Goal: Task Accomplishment & Management: Complete application form

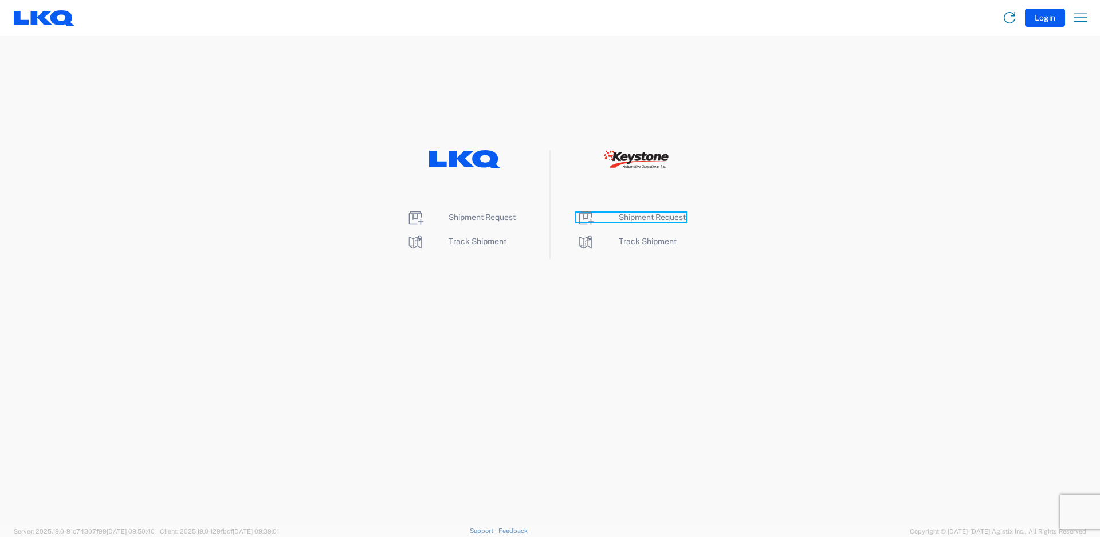
click at [657, 218] on span "Shipment Request" at bounding box center [652, 217] width 67 height 9
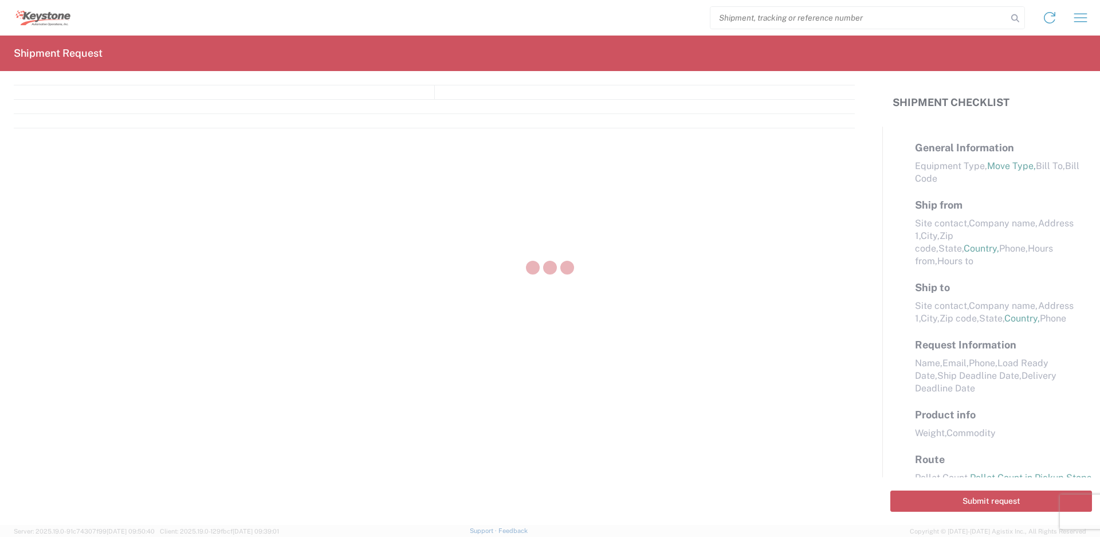
select select "FULL"
select select "LBS"
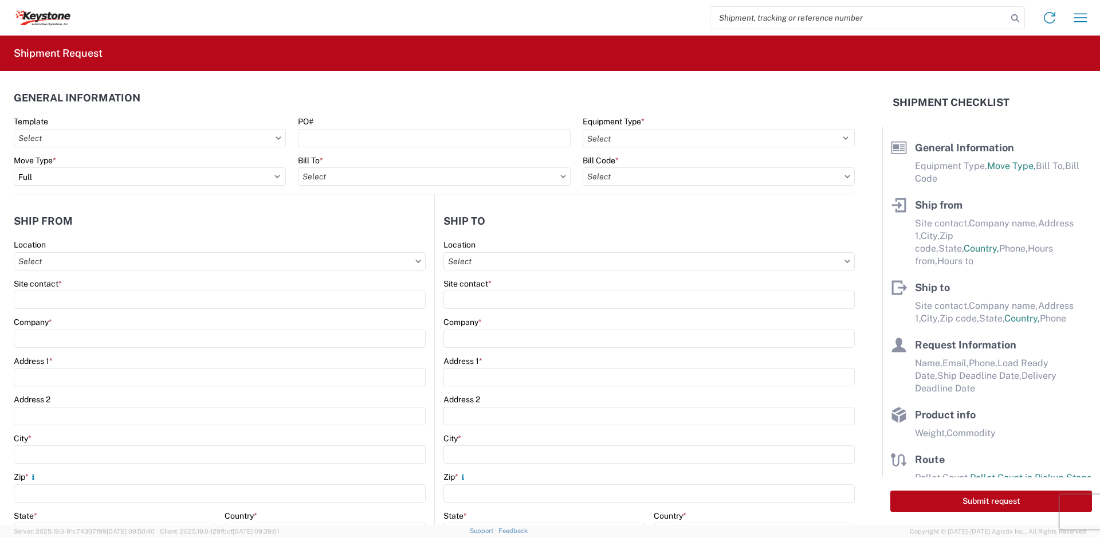
click at [426, 125] on div "PO#" at bounding box center [434, 121] width 272 height 10
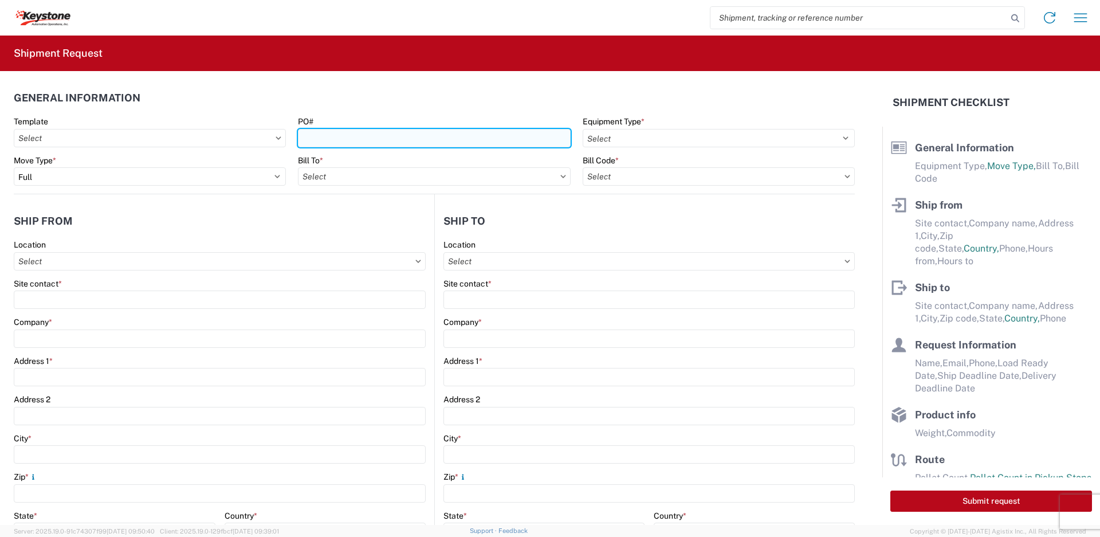
click at [426, 140] on input "PO#" at bounding box center [434, 138] width 272 height 18
type input "4369751, 5180348"
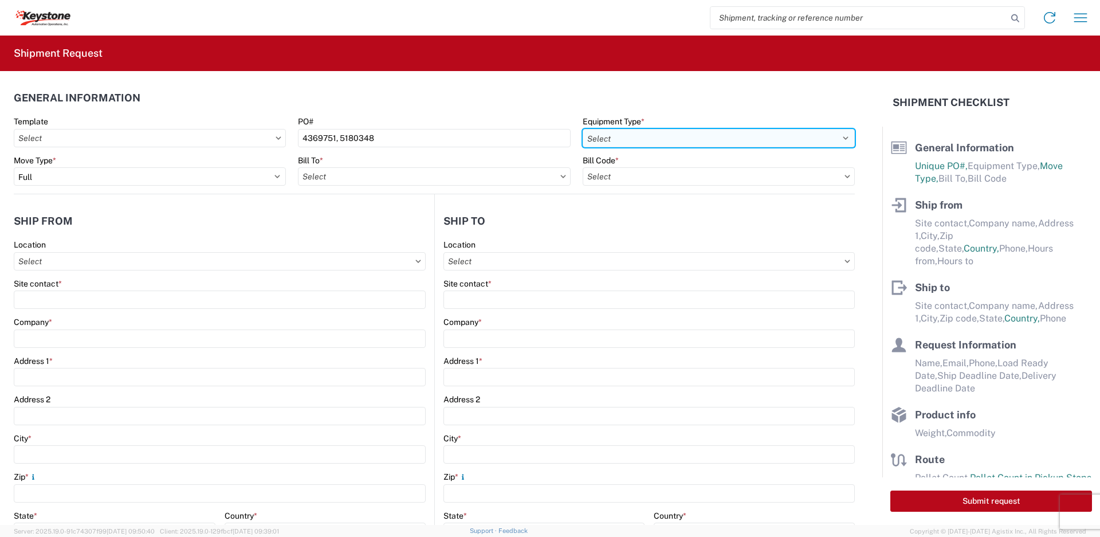
click at [716, 139] on select "Select 53’ Dry Van Flatbed Dropdeck (van) Lowboy (flatbed) Rail" at bounding box center [719, 138] width 272 height 18
select select "STDV"
click at [583, 129] on select "Select 53’ Dry Van Flatbed Dropdeck (van) Lowboy (flatbed) Rail" at bounding box center [719, 138] width 272 height 18
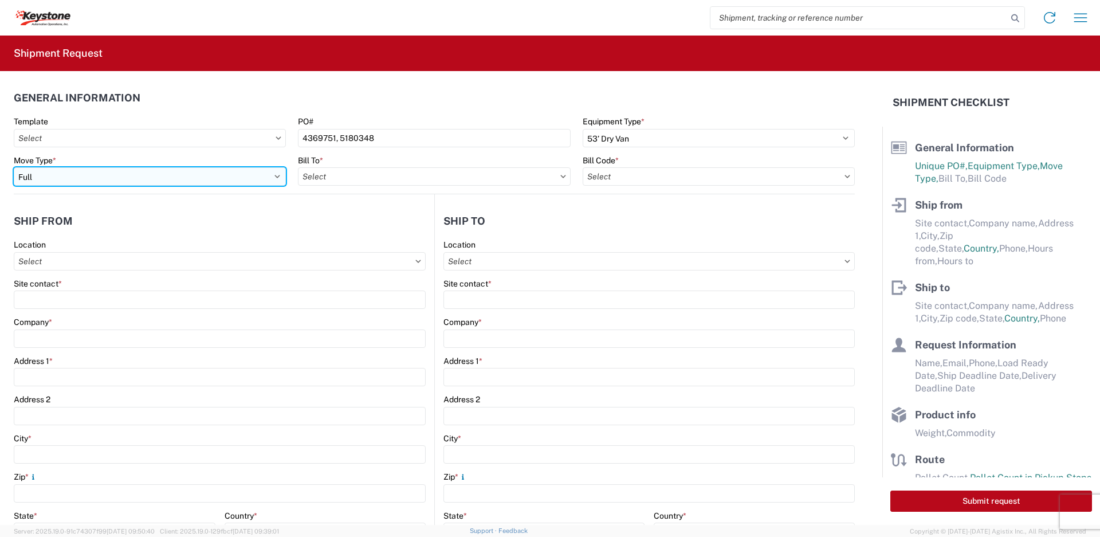
click at [137, 175] on select "Select Full Partial TL" at bounding box center [150, 176] width 272 height 18
select select "PARTIAL_TL"
click at [14, 167] on select "Select Full Partial TL" at bounding box center [150, 176] width 272 height 18
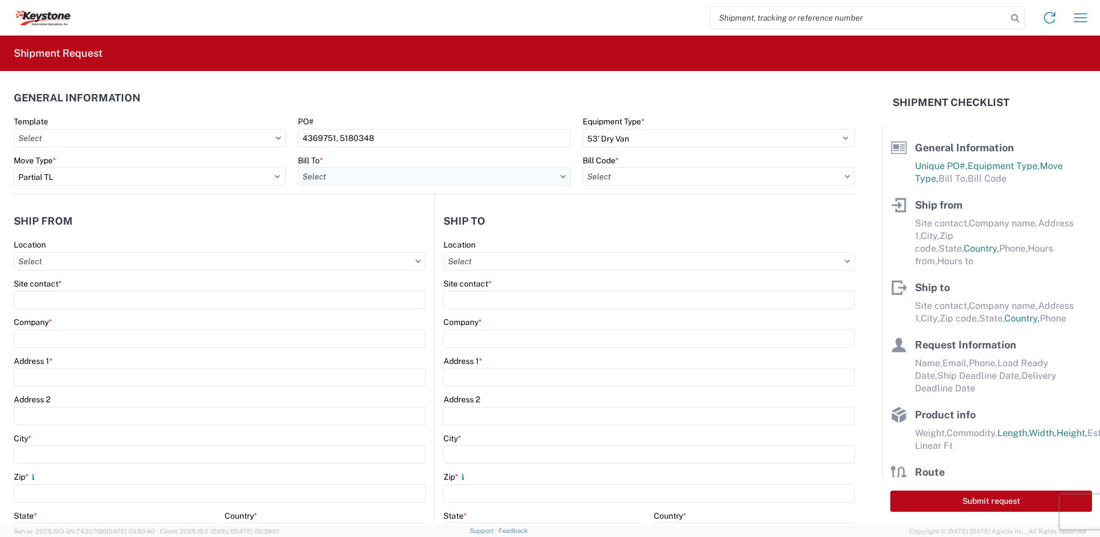
click at [347, 180] on input "text" at bounding box center [434, 176] width 272 height 18
type input "eastvale"
click at [342, 229] on div "8614 - KAO Warehouse - Eastvale, CA" at bounding box center [440, 227] width 285 height 18
type input "8614 - KAO Warehouse - Eastvale, CA"
click at [737, 177] on input "text" at bounding box center [719, 176] width 272 height 18
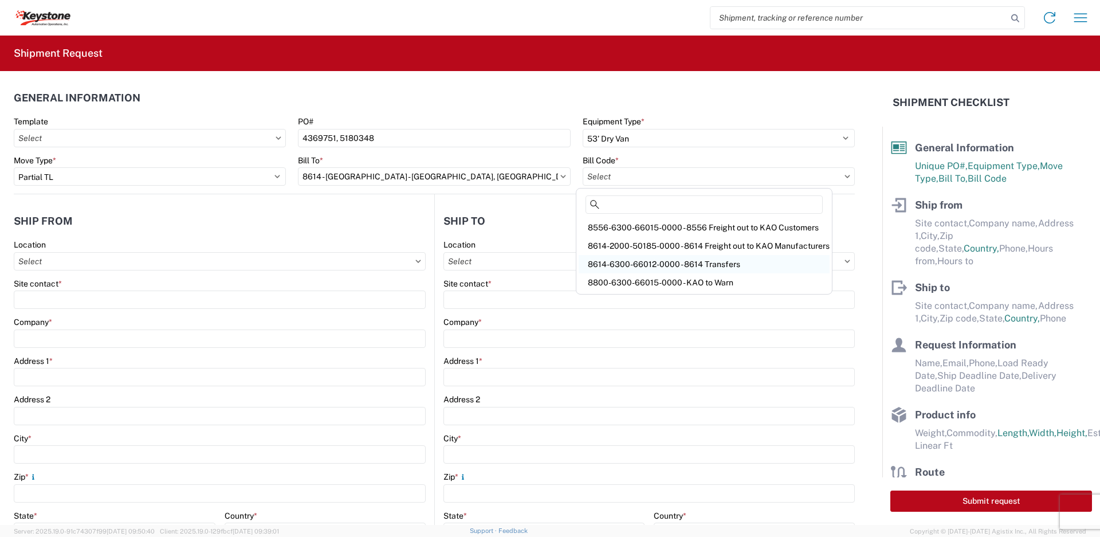
click at [734, 260] on div "8614-6300-66012-0000 - 8614 Transfers" at bounding box center [704, 264] width 251 height 18
type input "8614-6300-66012-0000 - 8614 Transfers, 8614-6300-66012-0000 - 8614 Transfers"
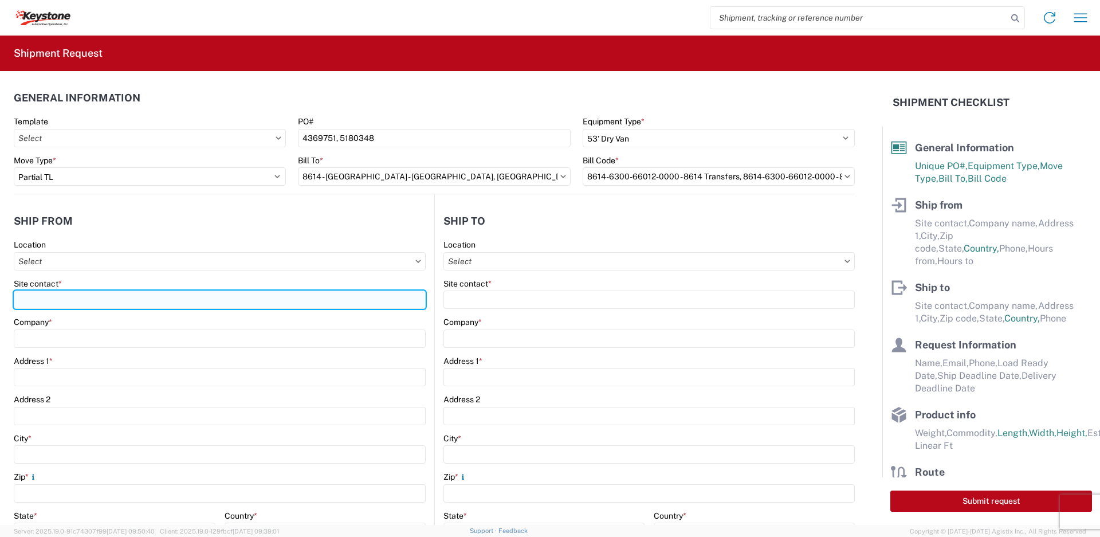
click at [199, 298] on input "Site contact *" at bounding box center [220, 299] width 412 height 18
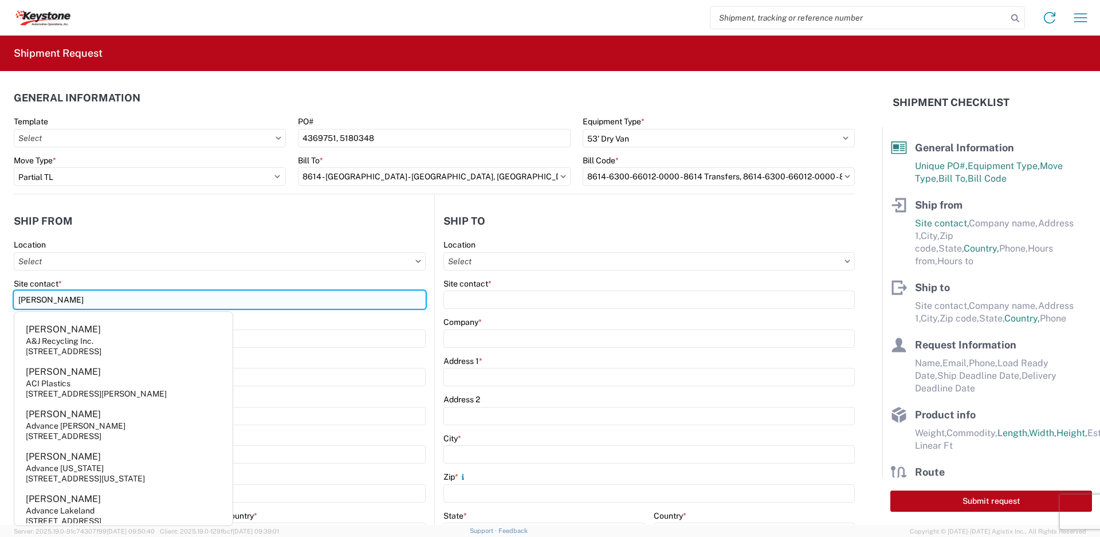
type input "Michael Fultz"
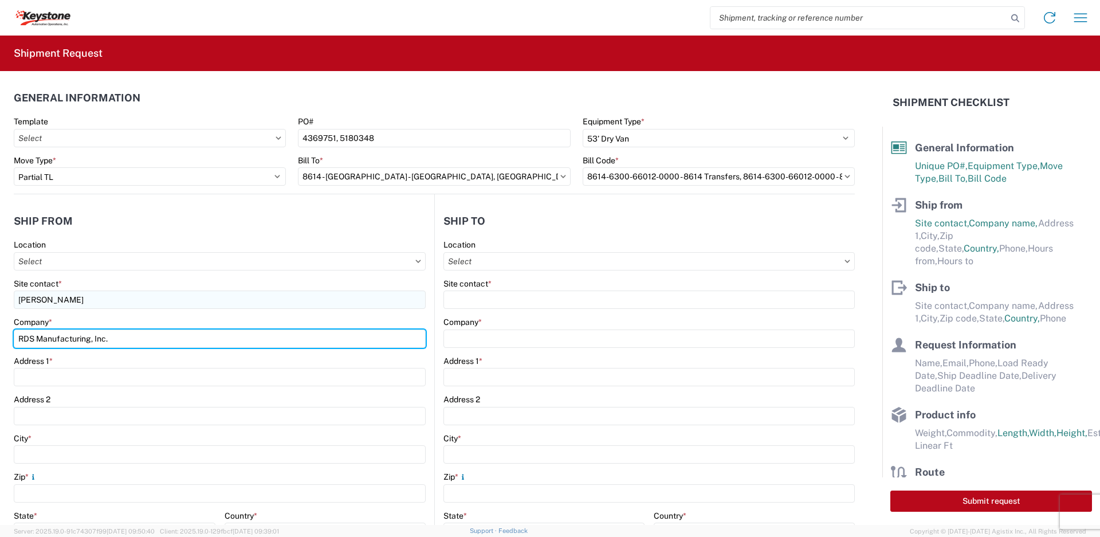
type input "RDS Manufacturing, Inc."
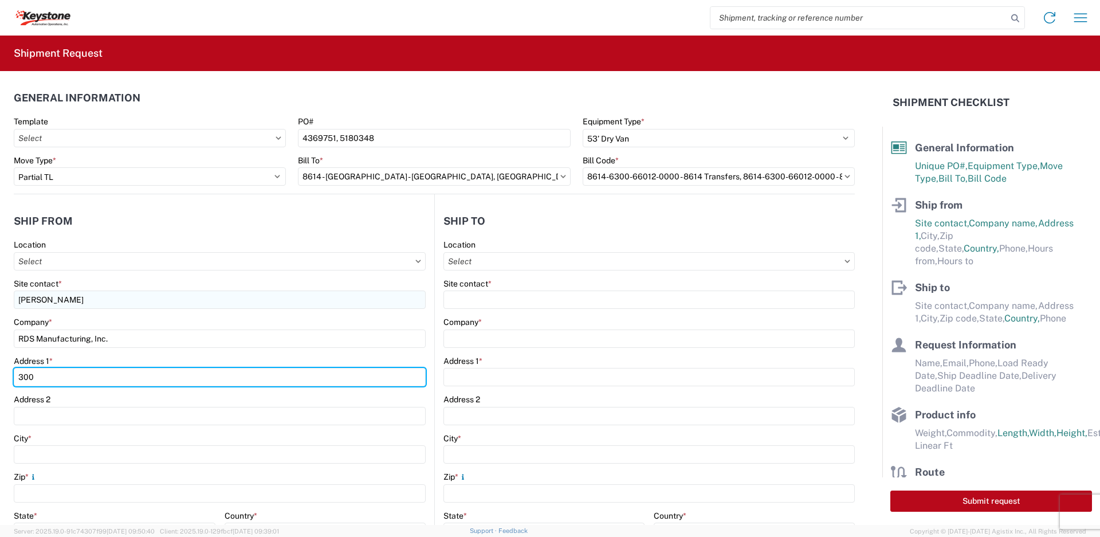
type input "300 Industrial Park Dr"
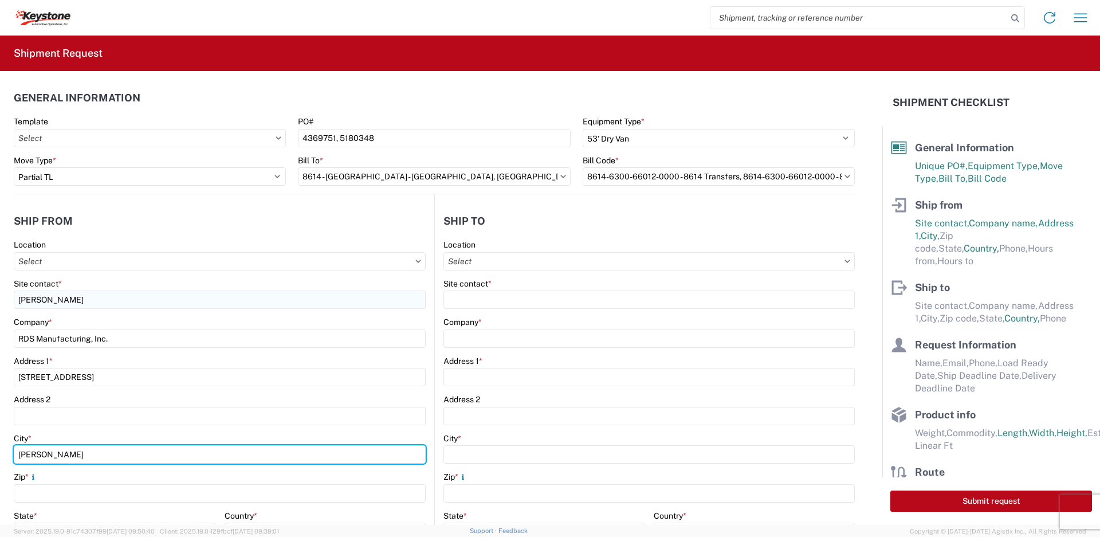
type input "Perry"
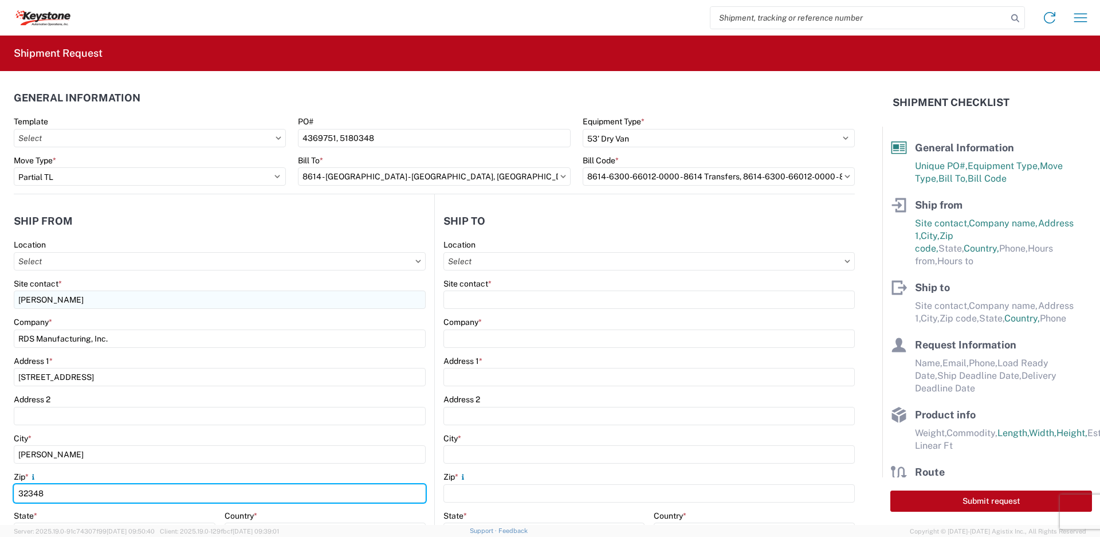
type input "32348"
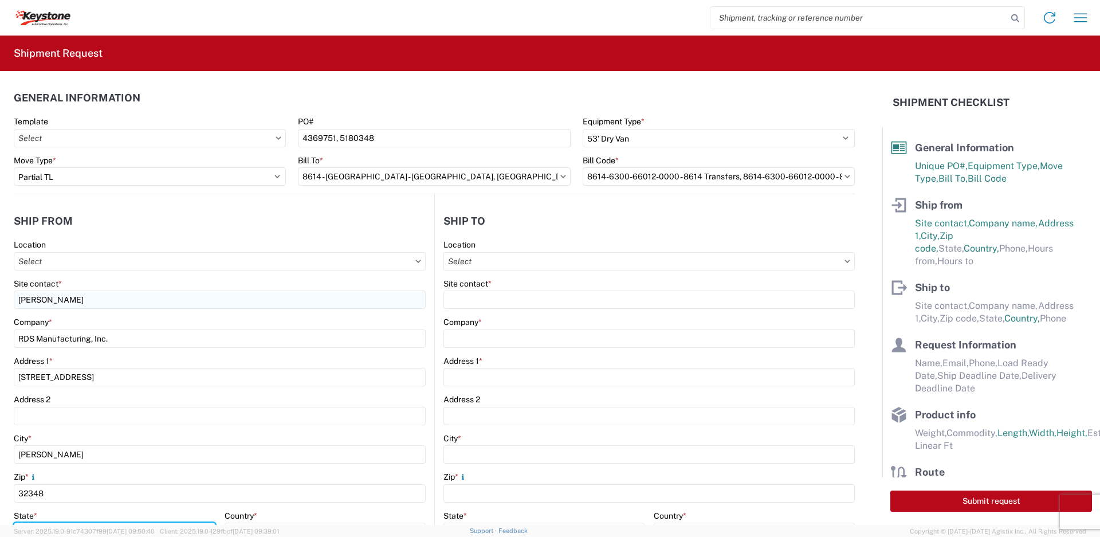
scroll to position [16, 0]
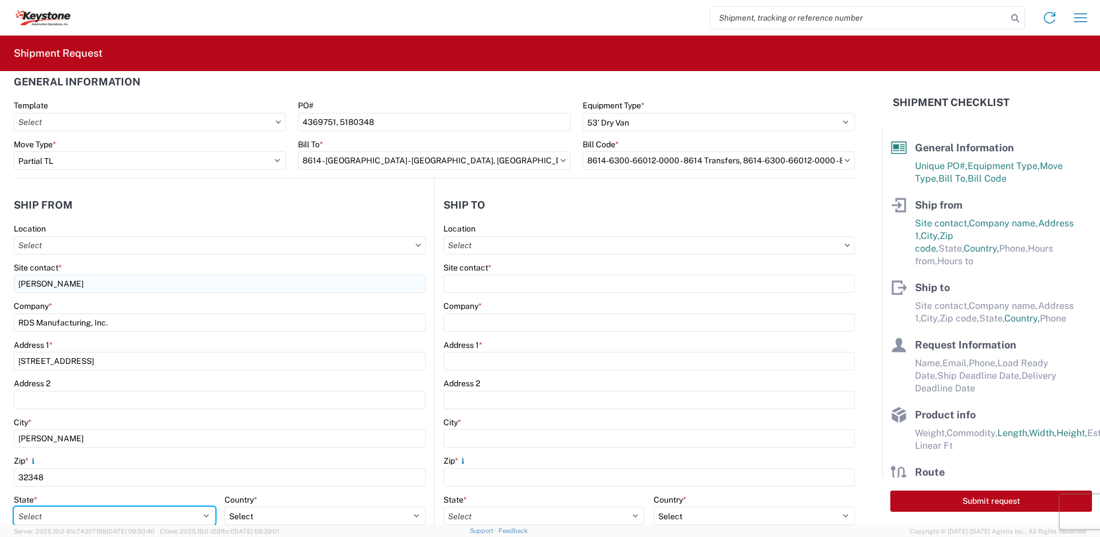
select select "FL"
select select "US"
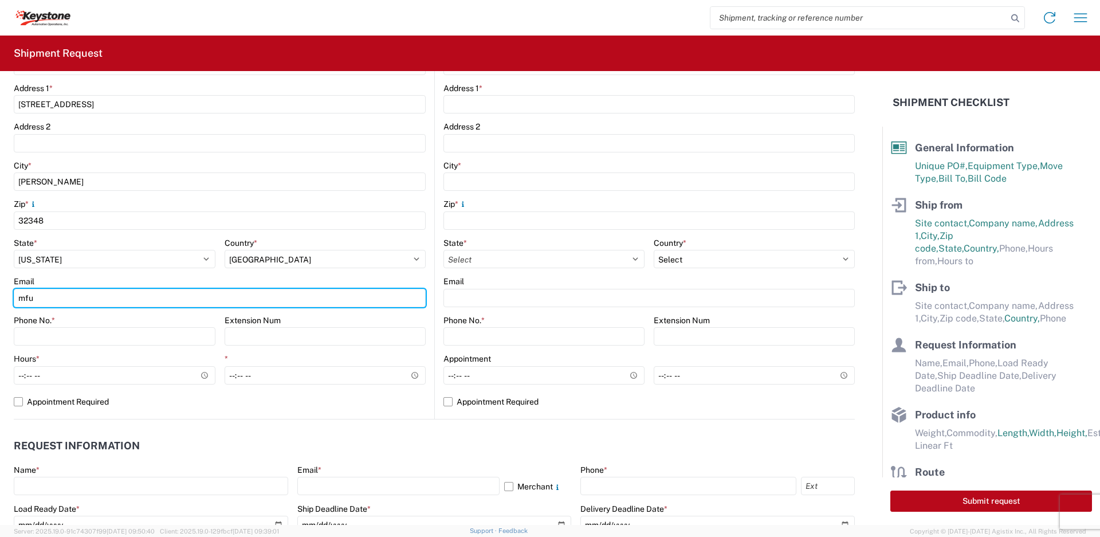
type input "mfultz@rdsaluminum.com"
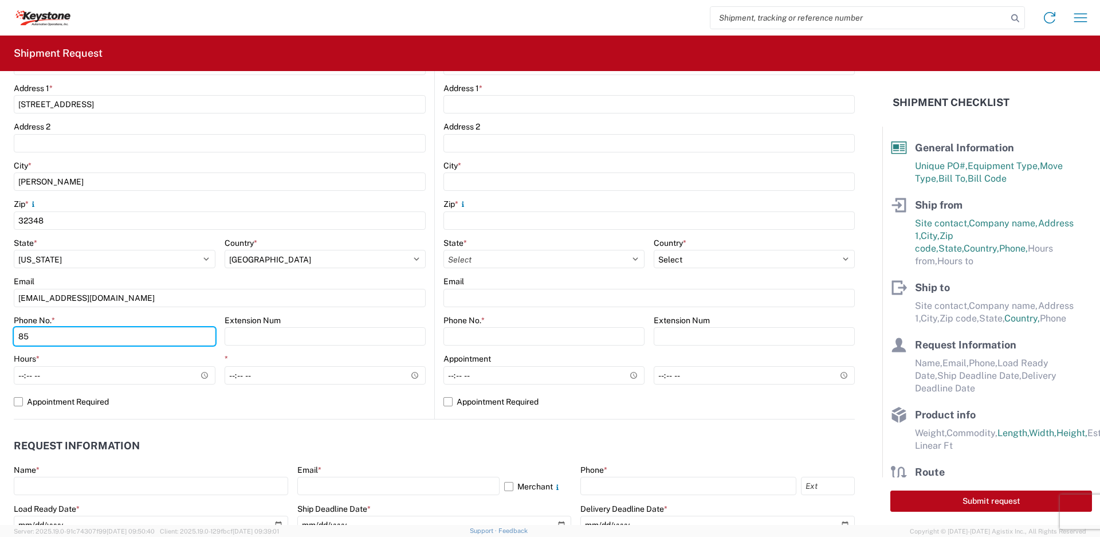
type input "850-584-6898"
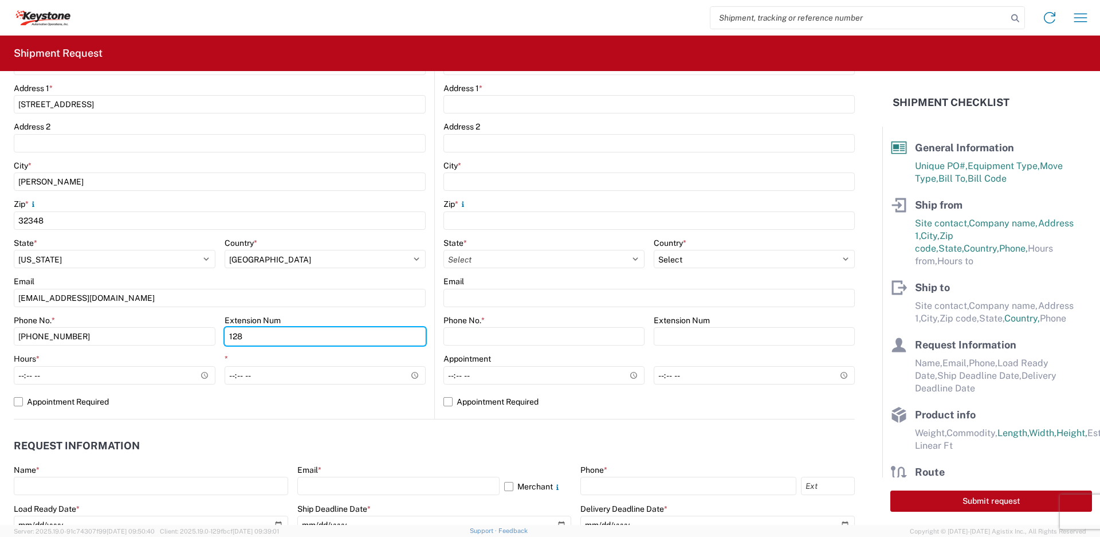
type input "128"
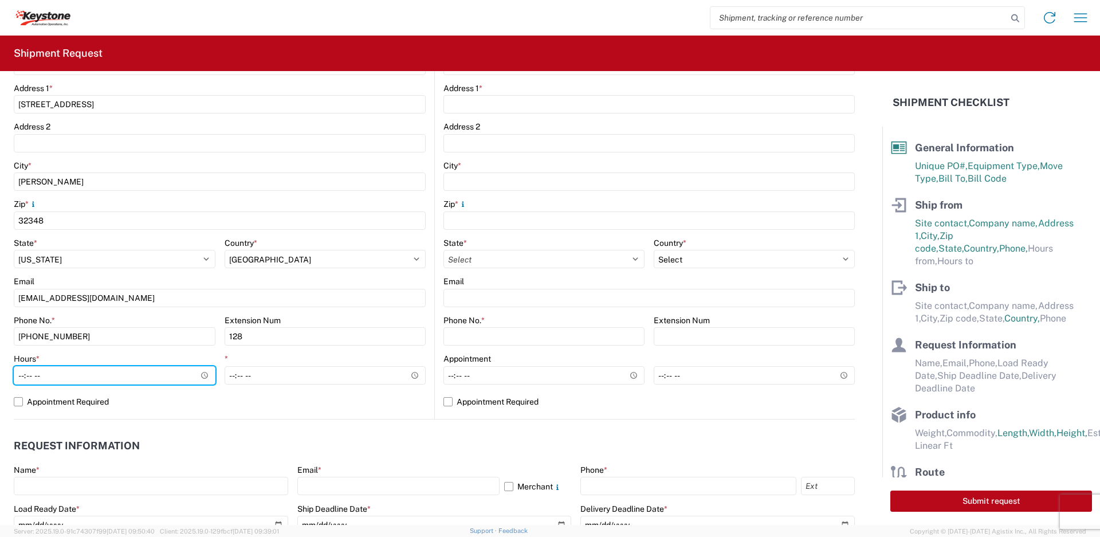
type input "08:00"
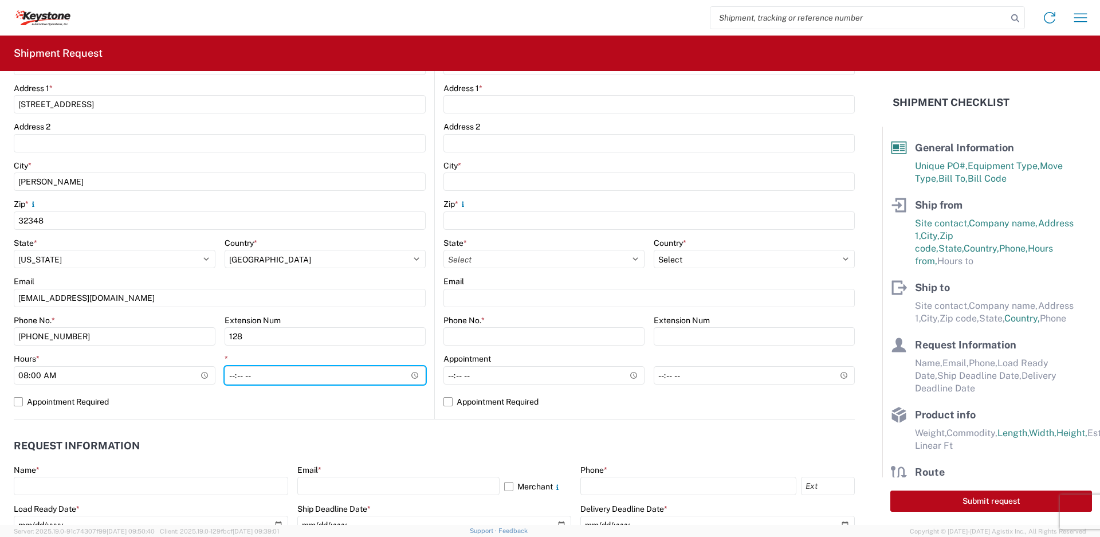
type input "16:00"
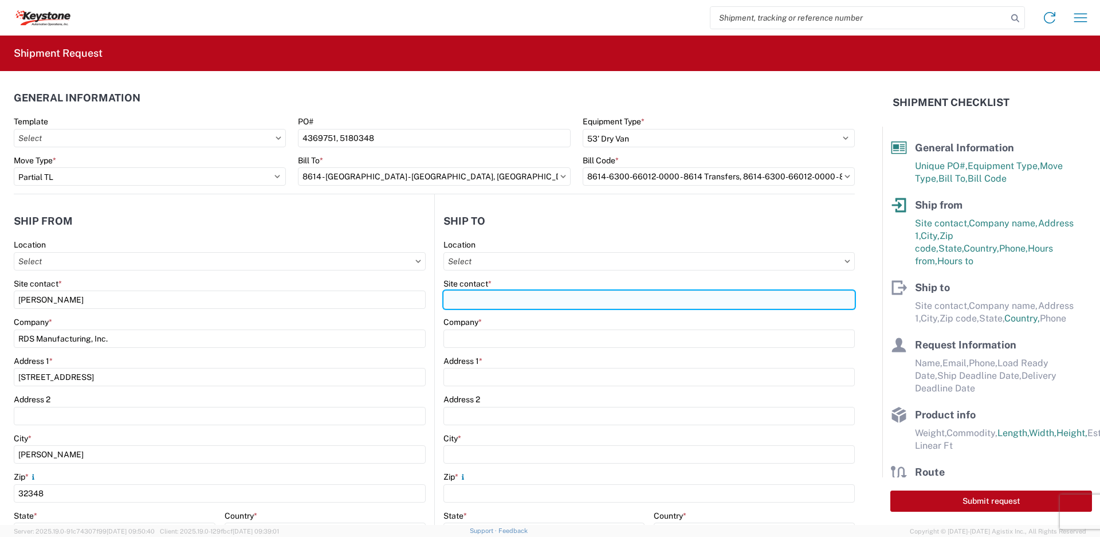
click at [533, 298] on input "Site contact *" at bounding box center [648, 299] width 411 height 18
type input "KAO Eastvale"
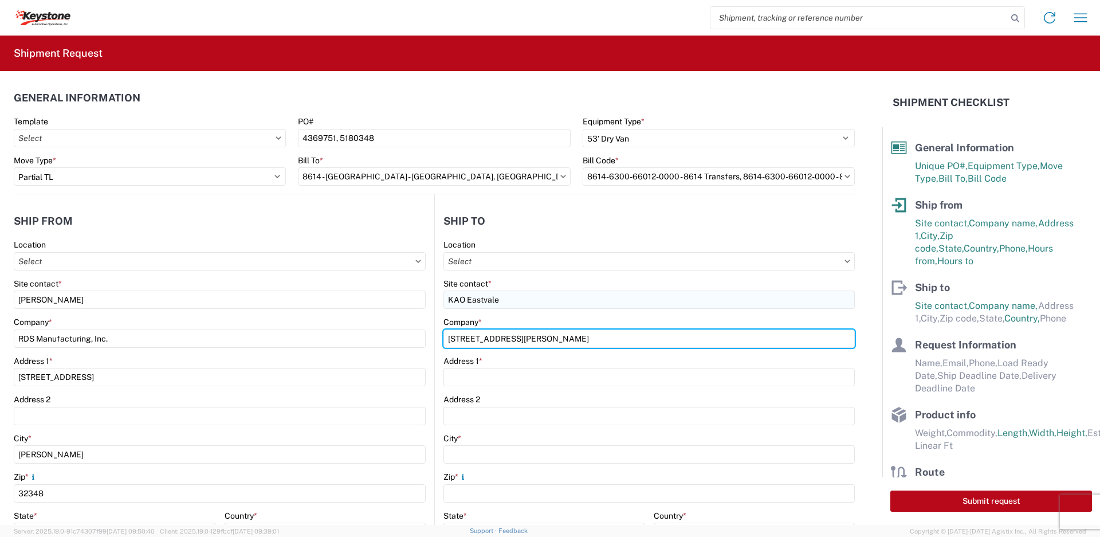
type input "15640 Cantu-Galleano Ranch Rd"
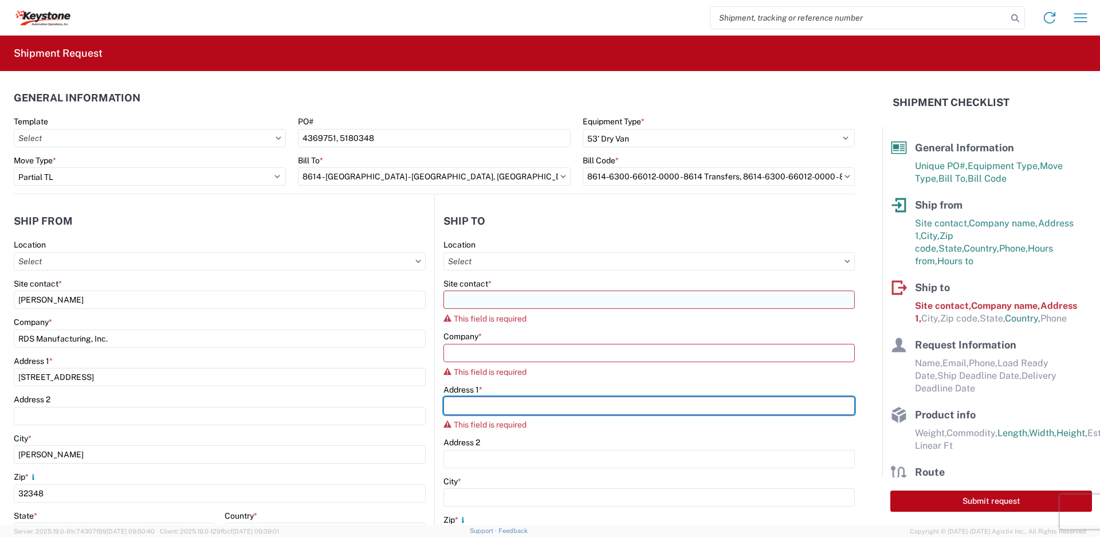
paste input "15640 Cantu-Galleano Ranch Rd"
type input "15640 Cantu-Galleano Ranch Rd"
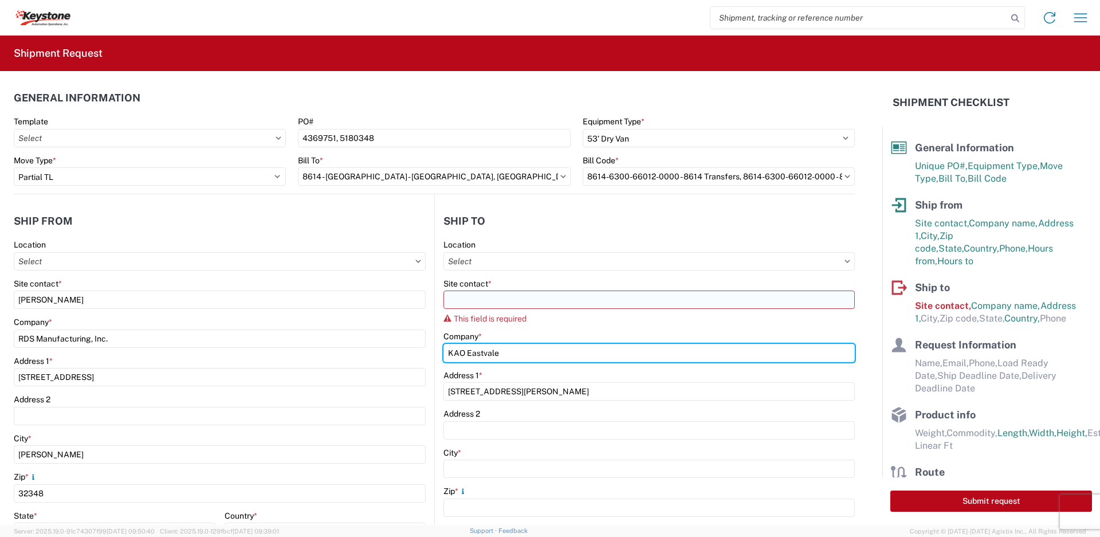
type input "KAO Eastvale"
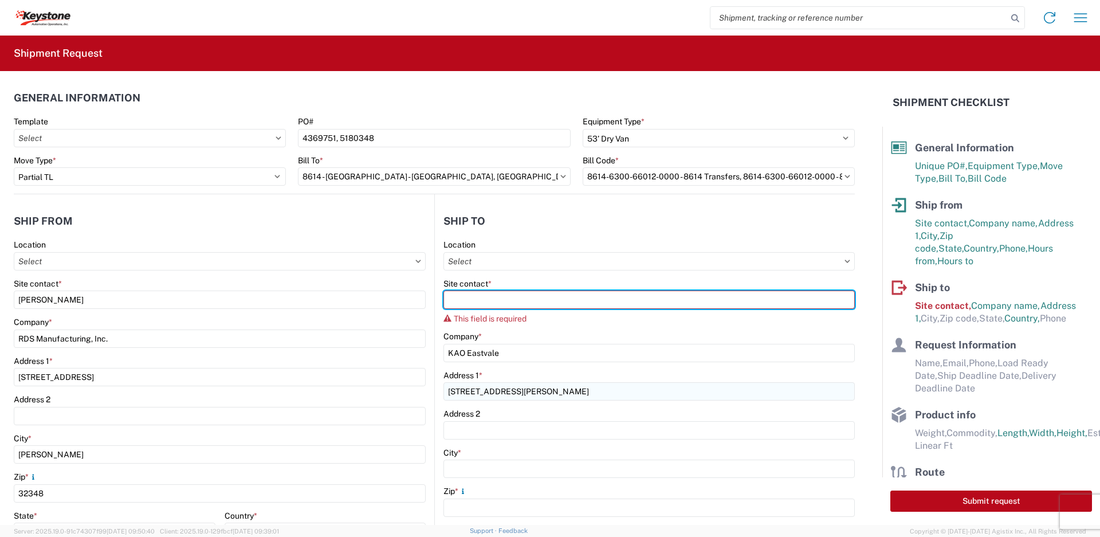
paste input "Dave Grode"
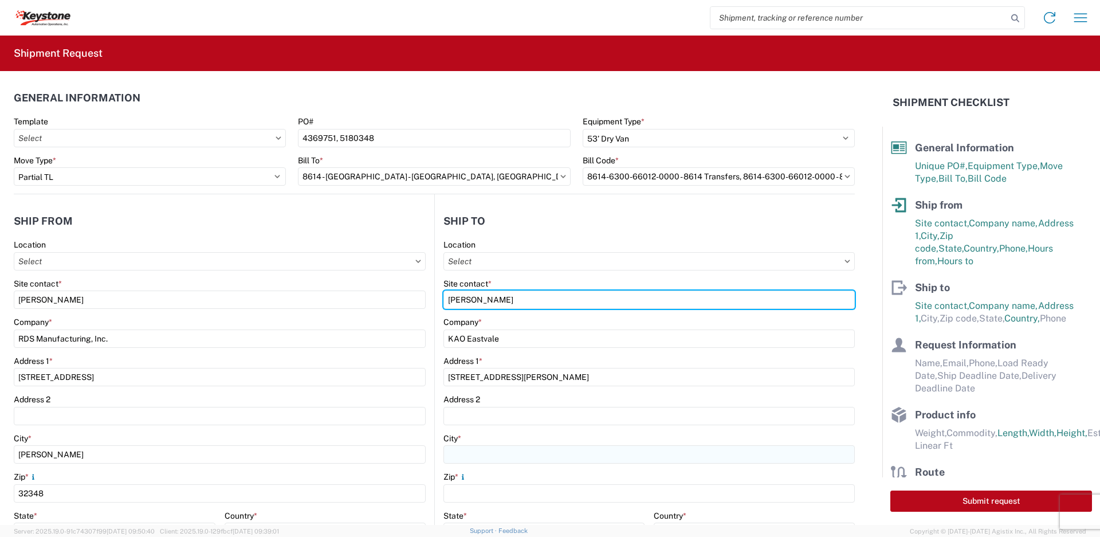
type input "Dave Grode"
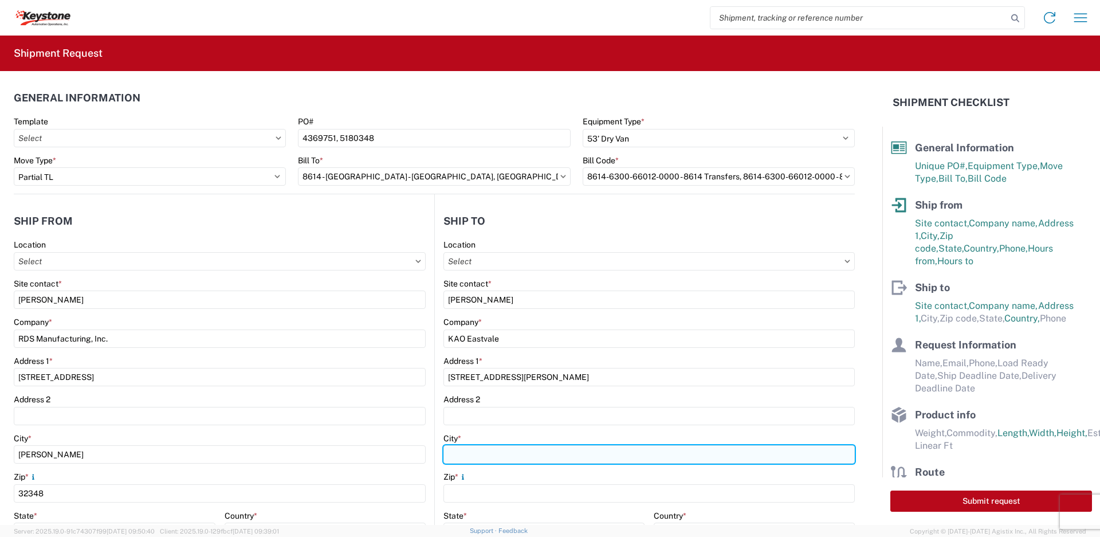
click at [493, 449] on input "City *" at bounding box center [648, 454] width 411 height 18
type input "Eastvale"
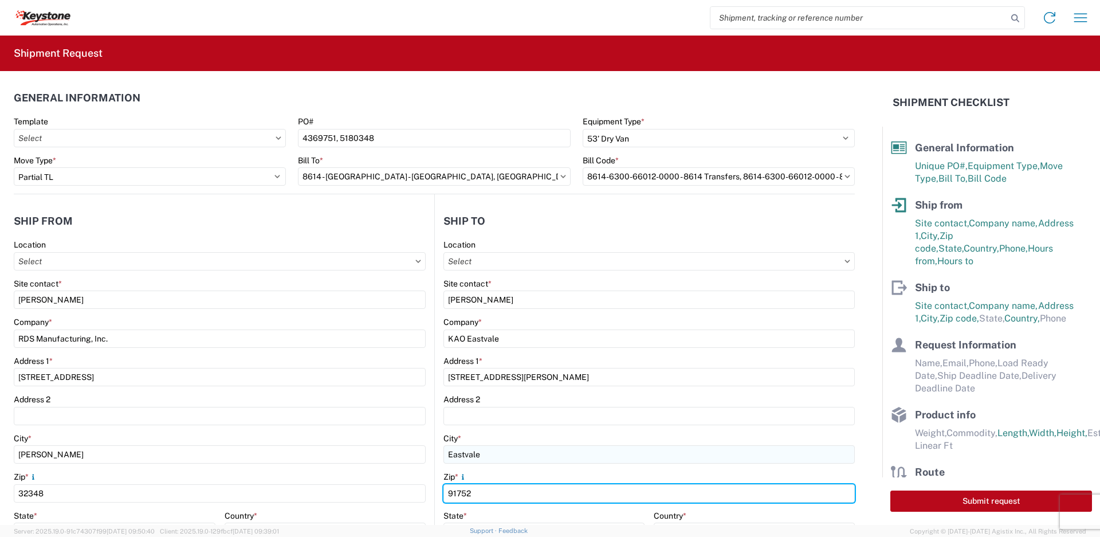
type input "91752"
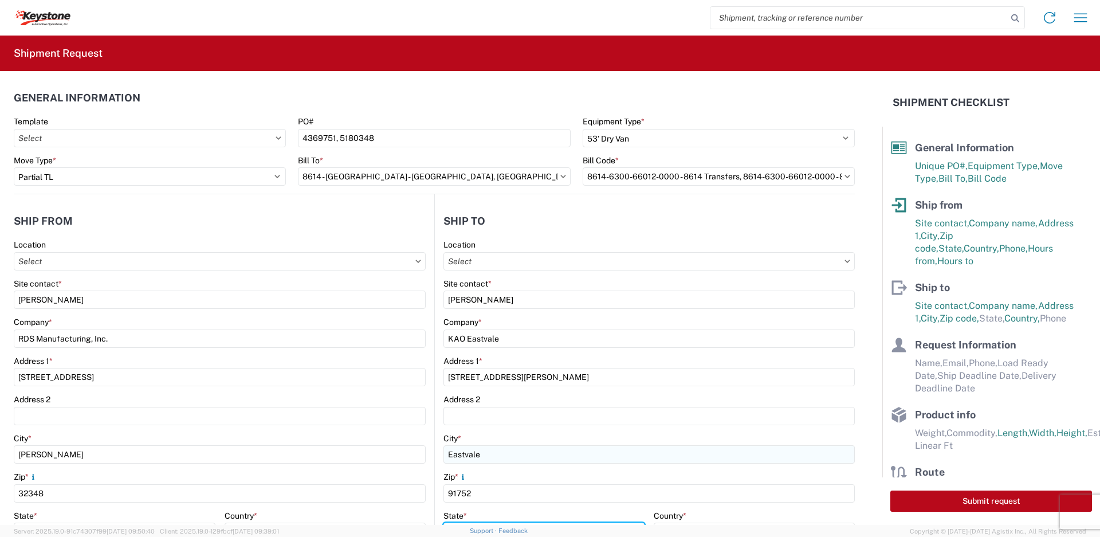
scroll to position [16, 0]
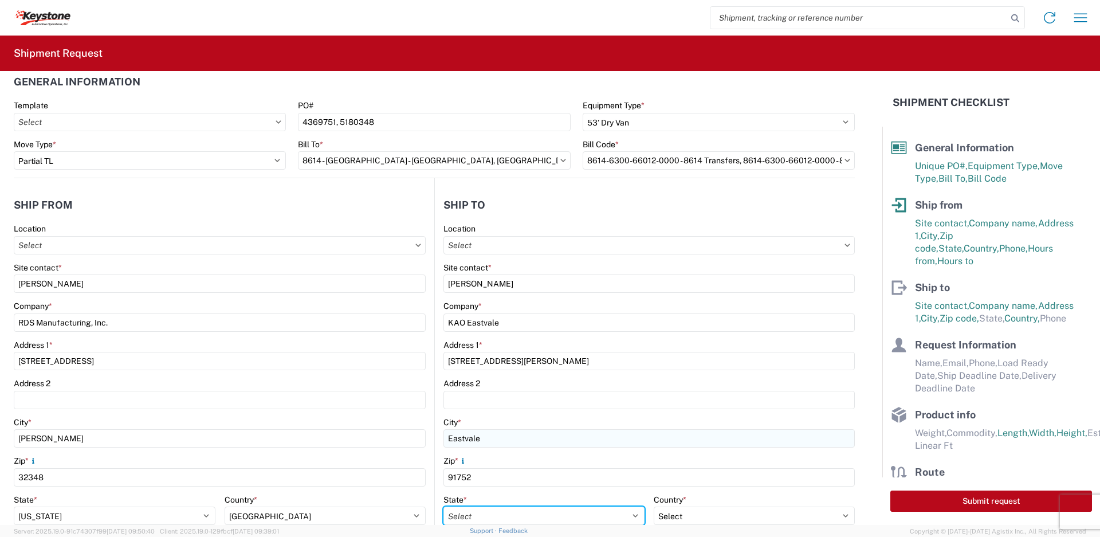
select select "CA"
select select "US"
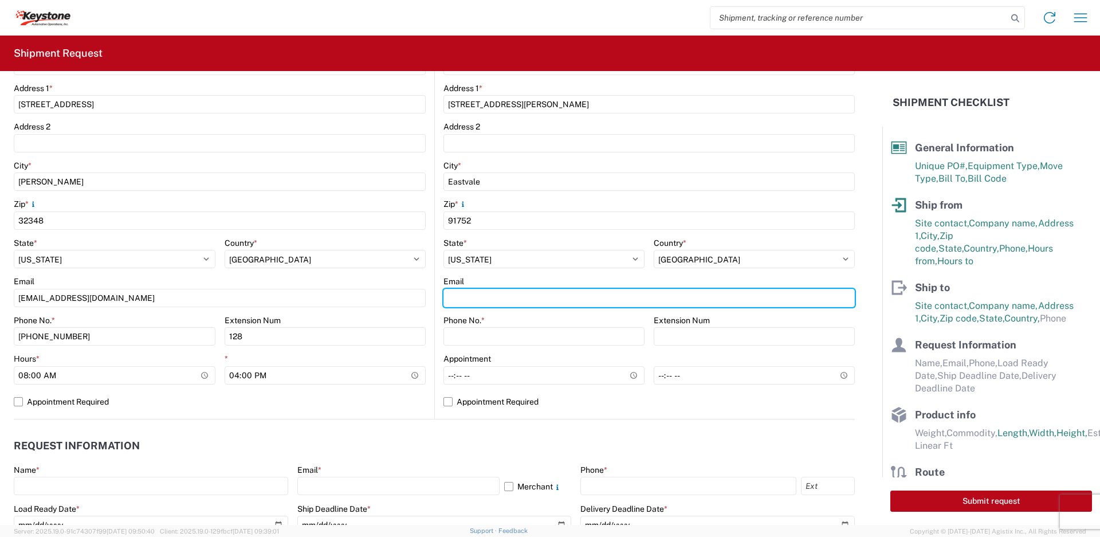
paste input "KeyCA-Appt@key-stone.com"
type input "KeyCA-Appt@key-stone.com"
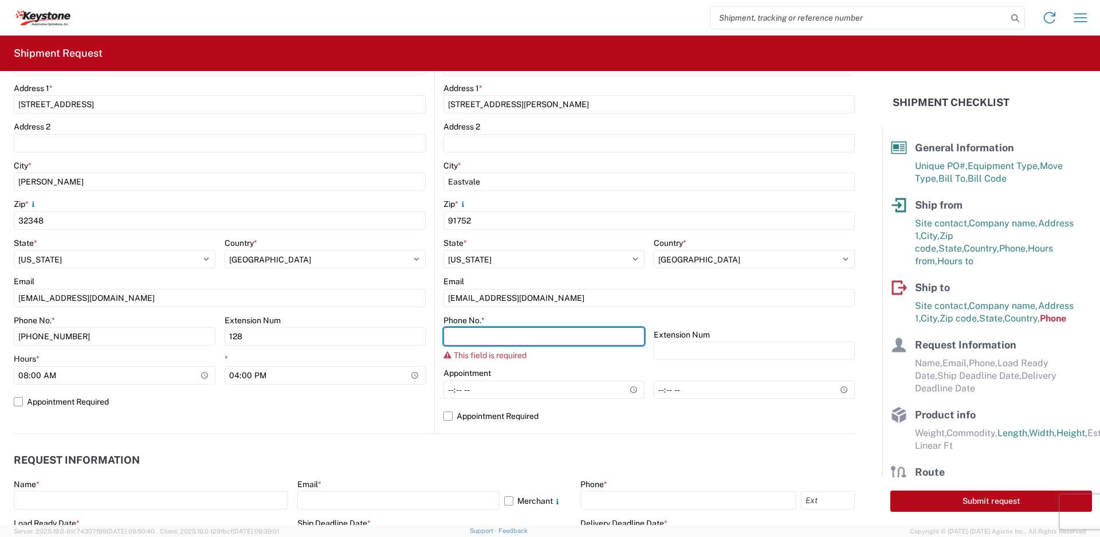
paste input "951-277-5237"
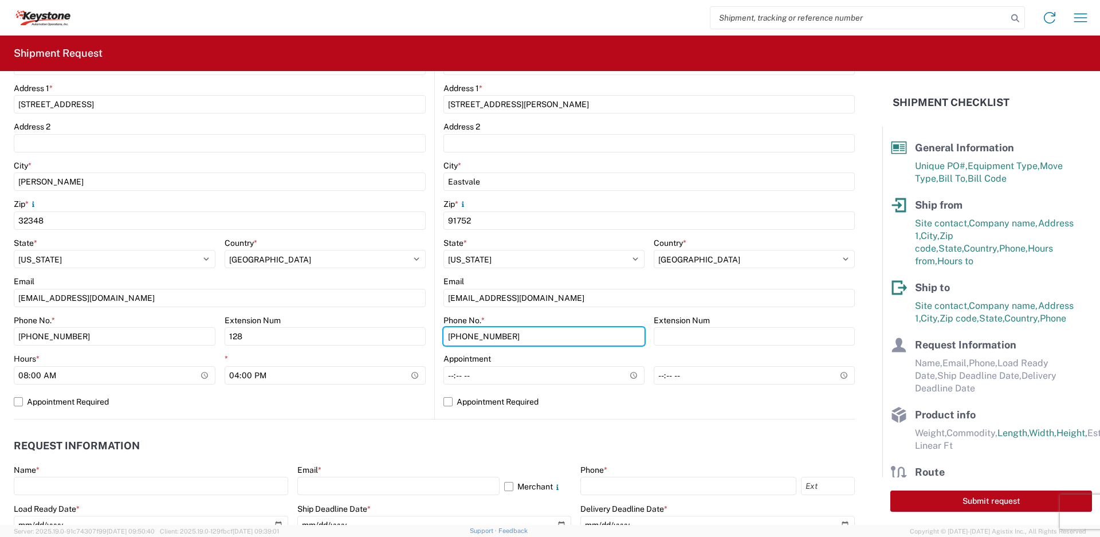
type input "951-277-5237"
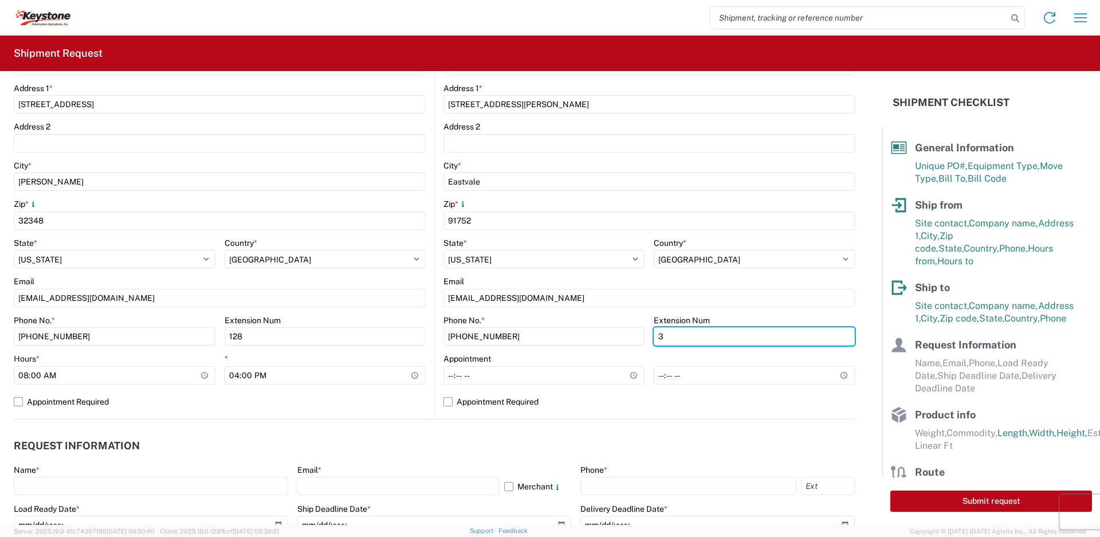
type input "3"
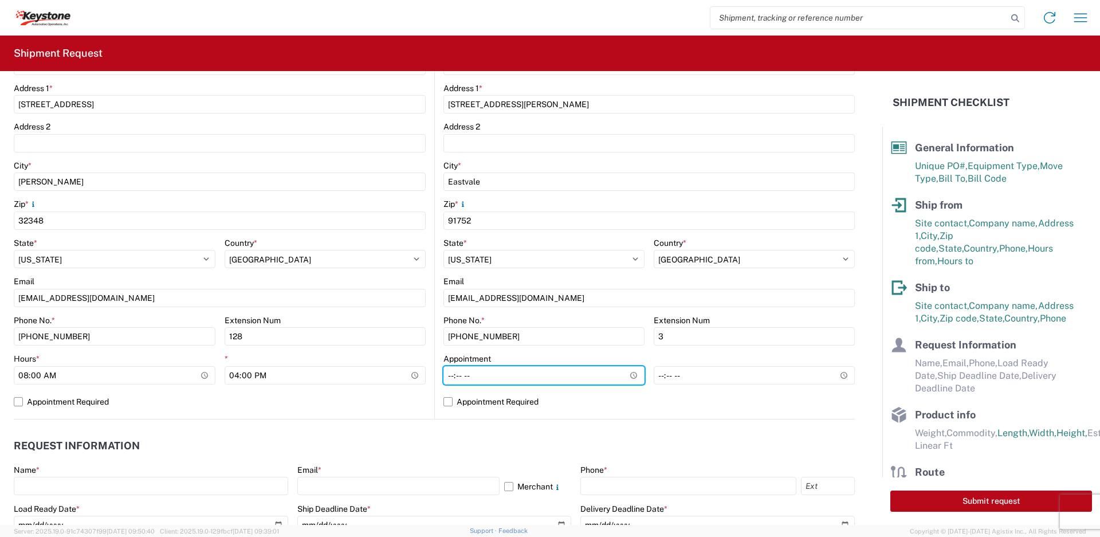
type input "07:00"
click at [446, 405] on label "Appointment Required" at bounding box center [648, 401] width 411 height 18
click at [0, 0] on input "Appointment Required" at bounding box center [0, 0] width 0 height 0
select select "US"
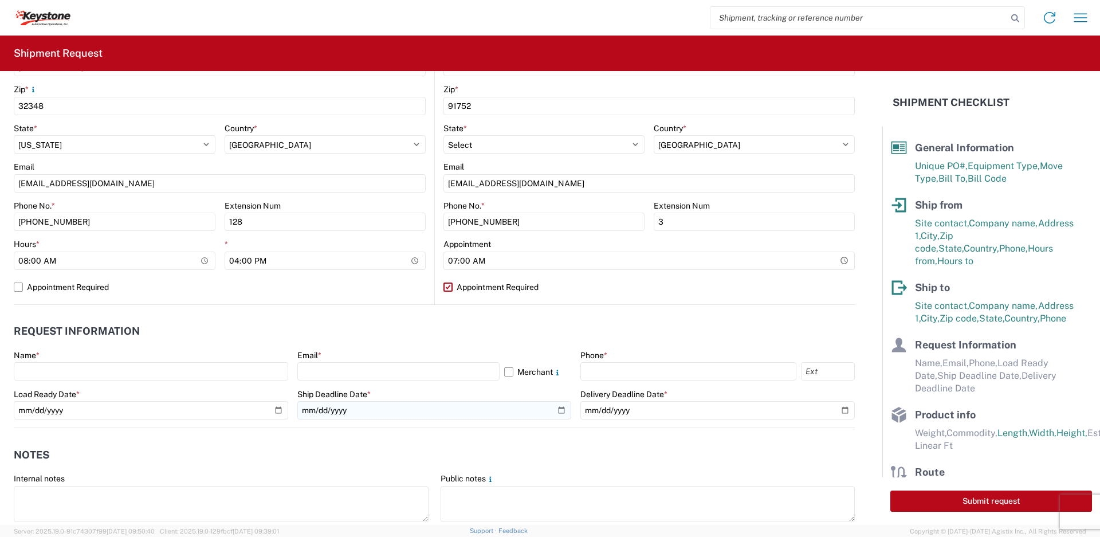
scroll to position [445, 0]
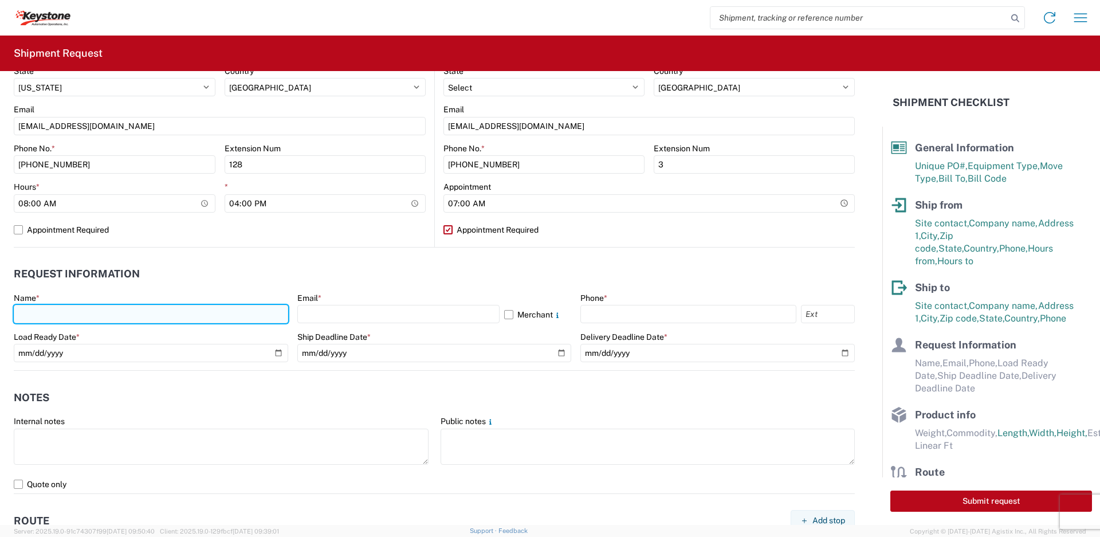
click at [226, 316] on input "text" at bounding box center [151, 314] width 274 height 18
type input "Michael Fultz"
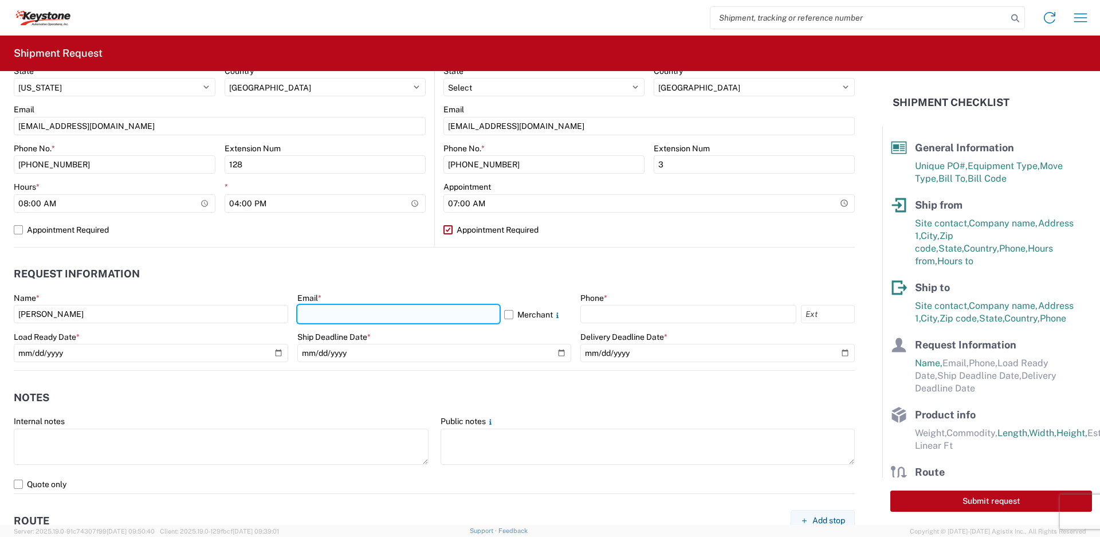
click at [383, 315] on input "text" at bounding box center [398, 314] width 202 height 18
type input "mfultz@rdsaluminum.com"
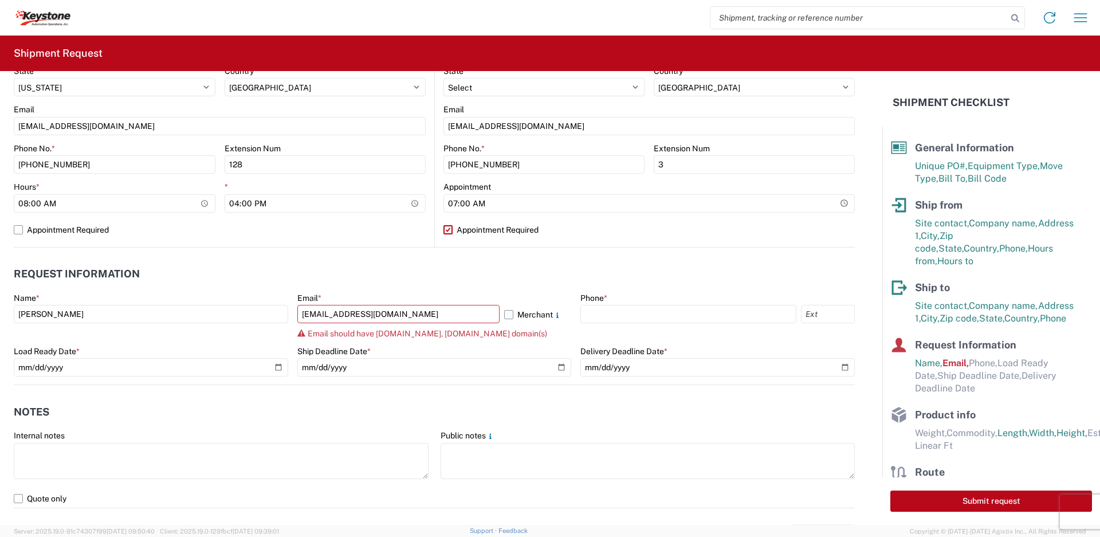
click at [504, 317] on label "Merchant" at bounding box center [538, 314] width 68 height 18
click at [0, 0] on input "Merchant" at bounding box center [0, 0] width 0 height 0
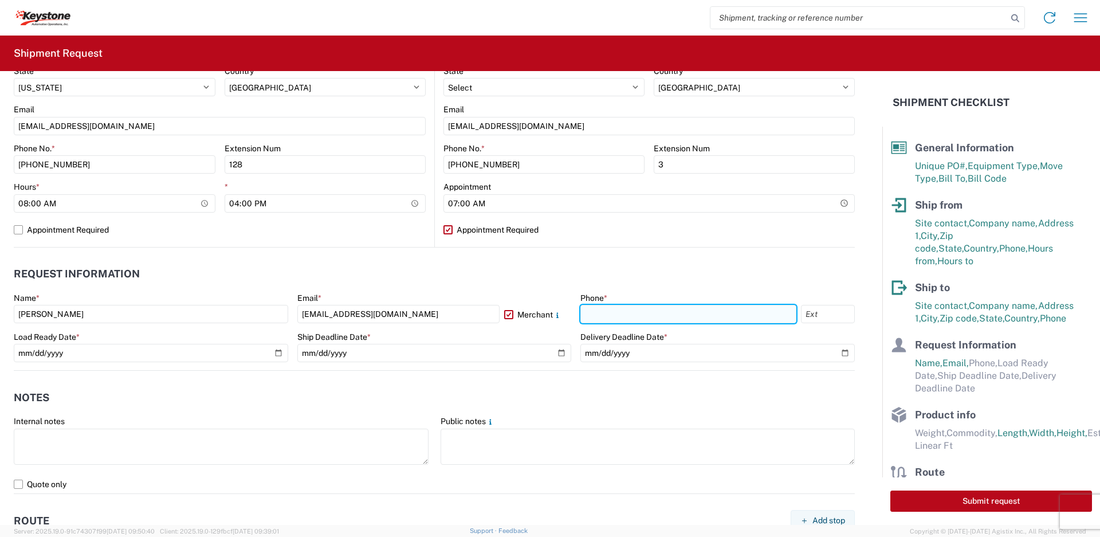
click at [602, 319] on input "text" at bounding box center [688, 314] width 216 height 18
type input "850-584-6898"
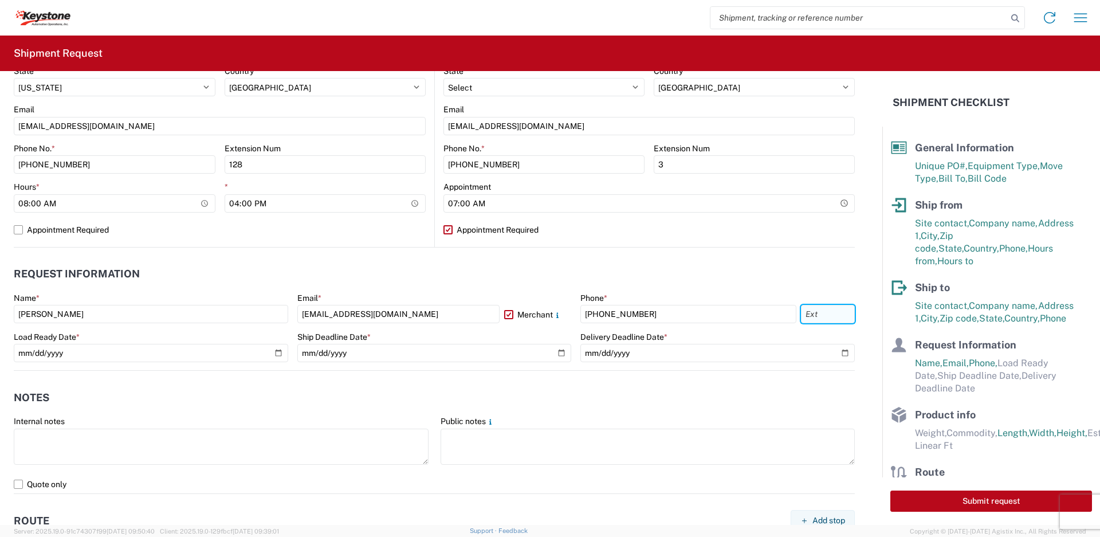
click at [804, 315] on input "text" at bounding box center [828, 314] width 54 height 18
type input "128"
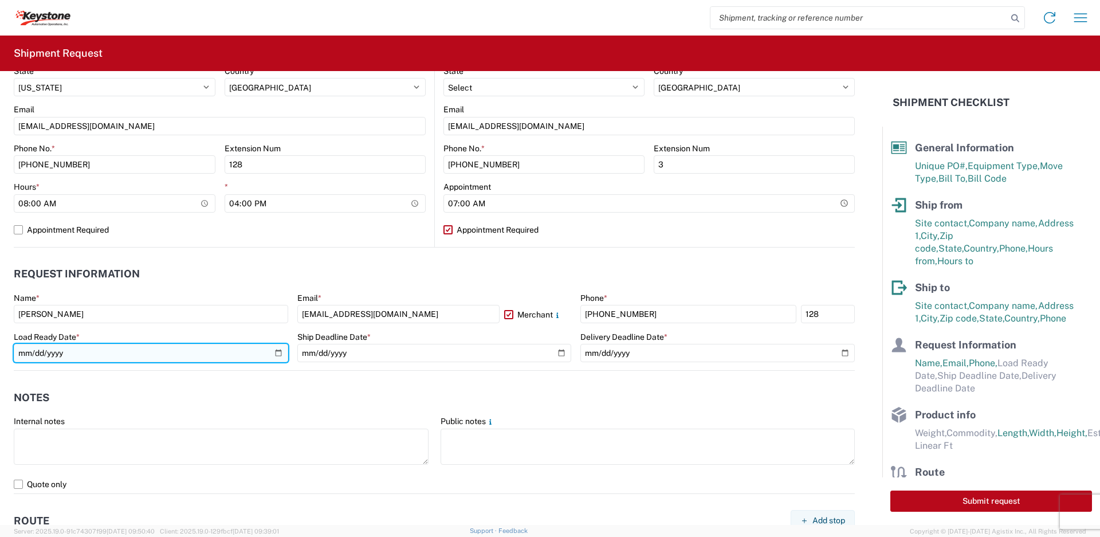
click at [276, 354] on input "date" at bounding box center [151, 353] width 274 height 18
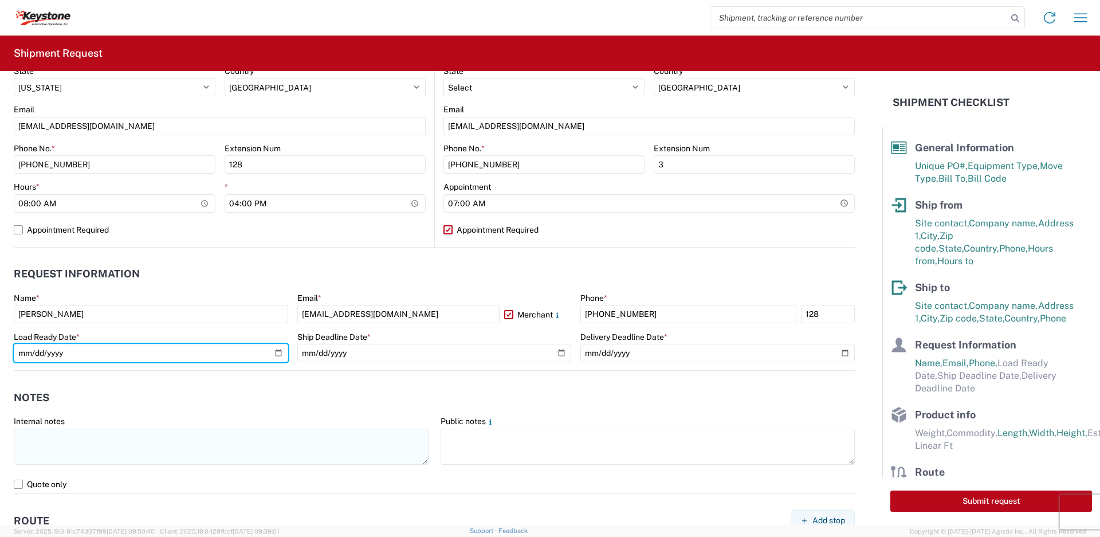
type input "2025-09-22"
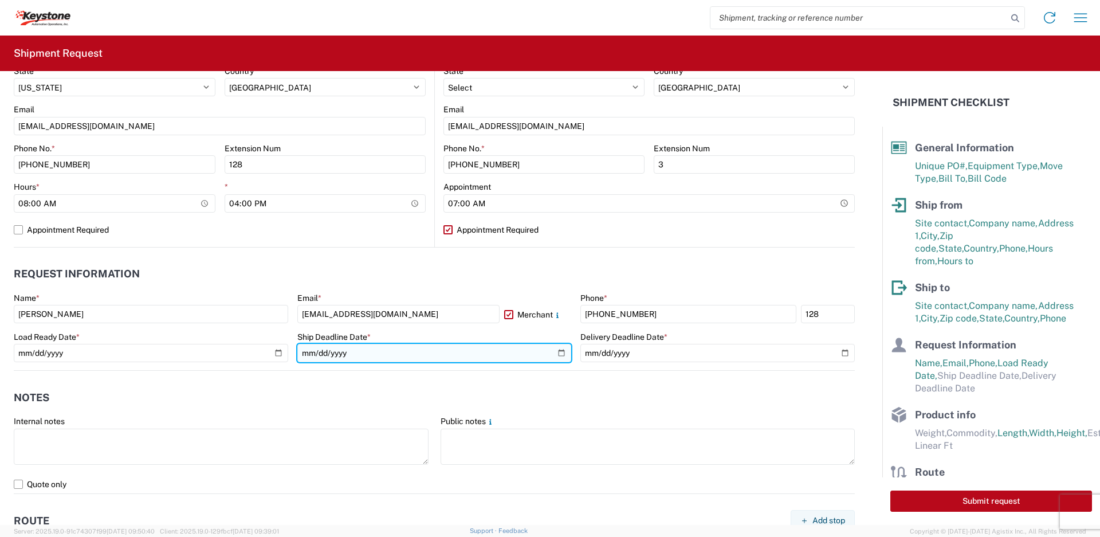
click at [553, 351] on input "date" at bounding box center [434, 353] width 274 height 18
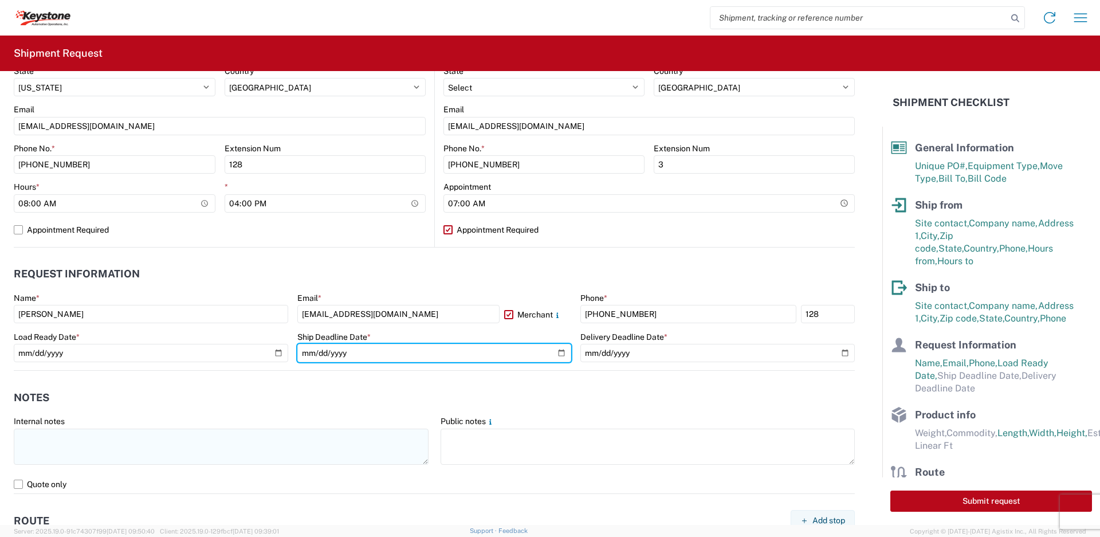
type input "2025-09-22"
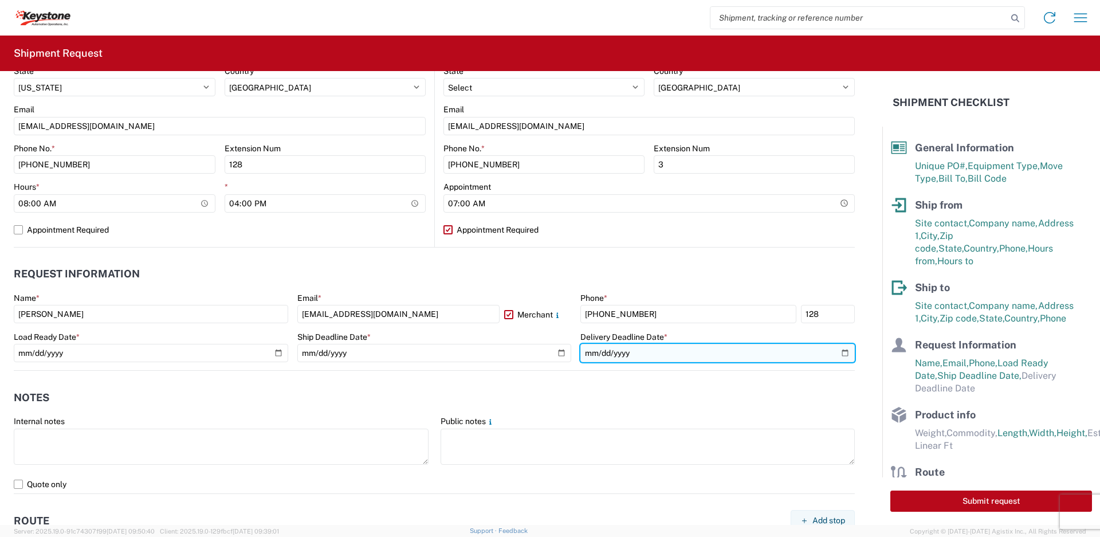
click at [835, 353] on input "date" at bounding box center [717, 353] width 274 height 18
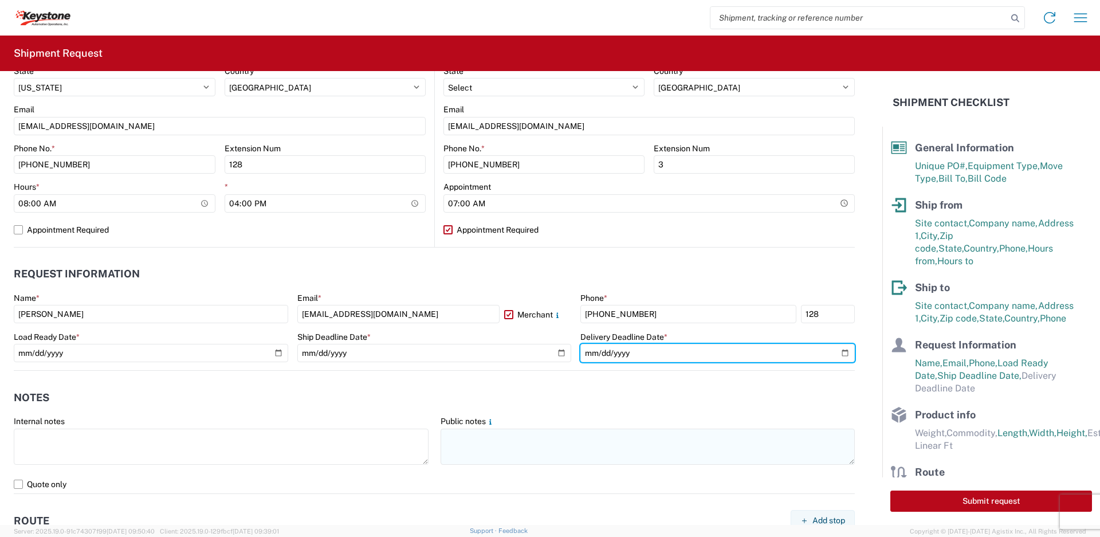
type input "2025-09-26"
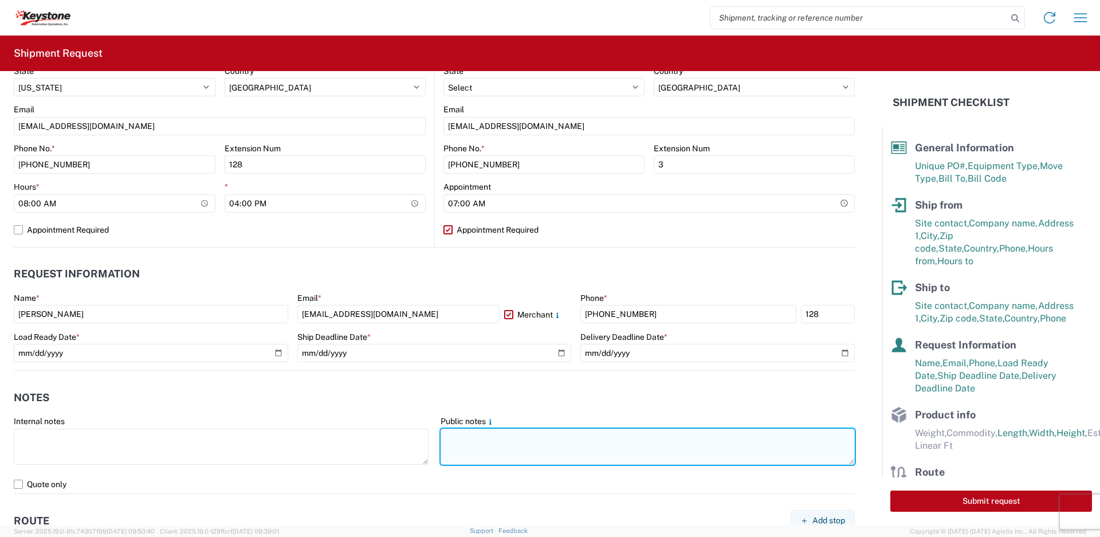
click at [563, 452] on textarea at bounding box center [648, 447] width 415 height 36
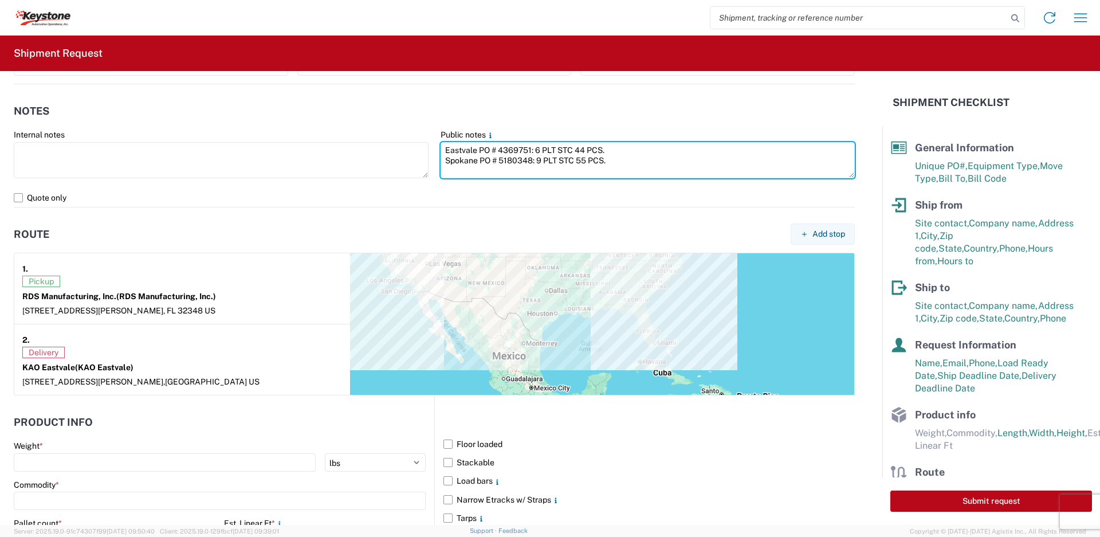
scroll to position [903, 0]
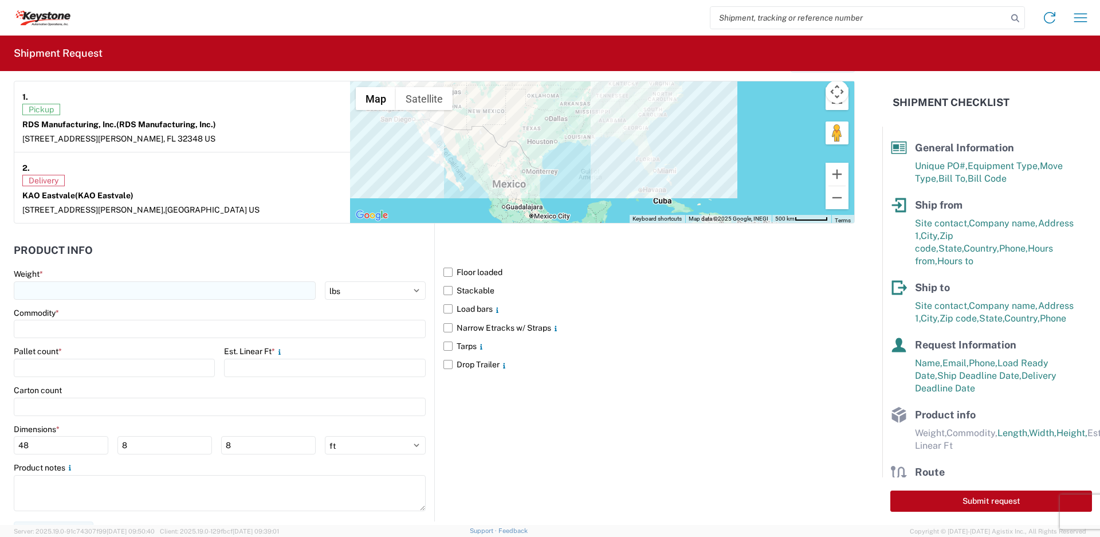
type textarea "Eastvale PO # 4369751: 6 PLT STC 44 PCS. Spokane PO # 5180348: 9 PLT STC 55 PCS."
click at [186, 297] on input "number" at bounding box center [165, 290] width 302 height 18
type input "8165"
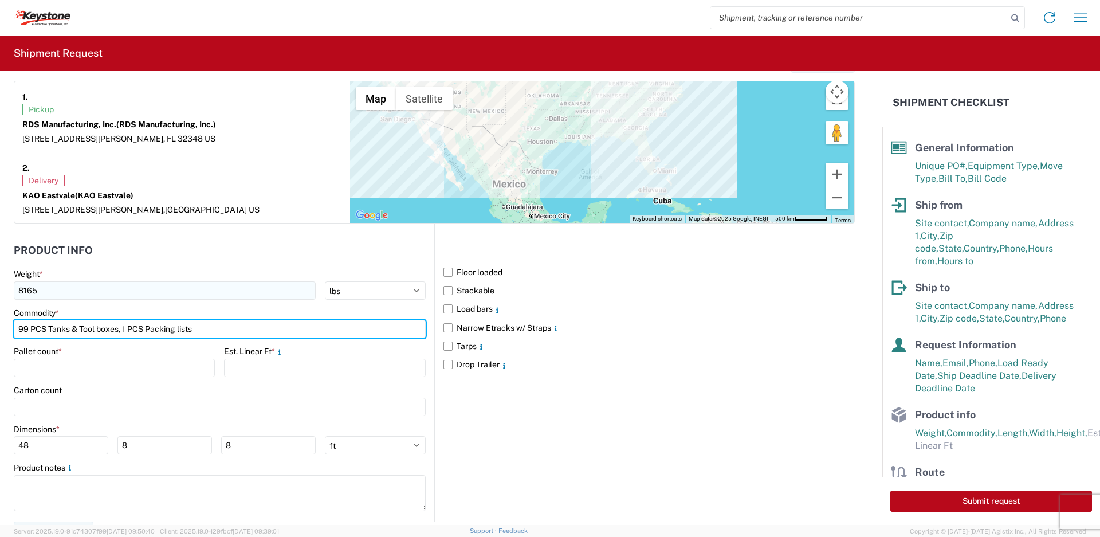
type input "99 PCS Tanks & Tool boxes, 1 PCS Packing lists"
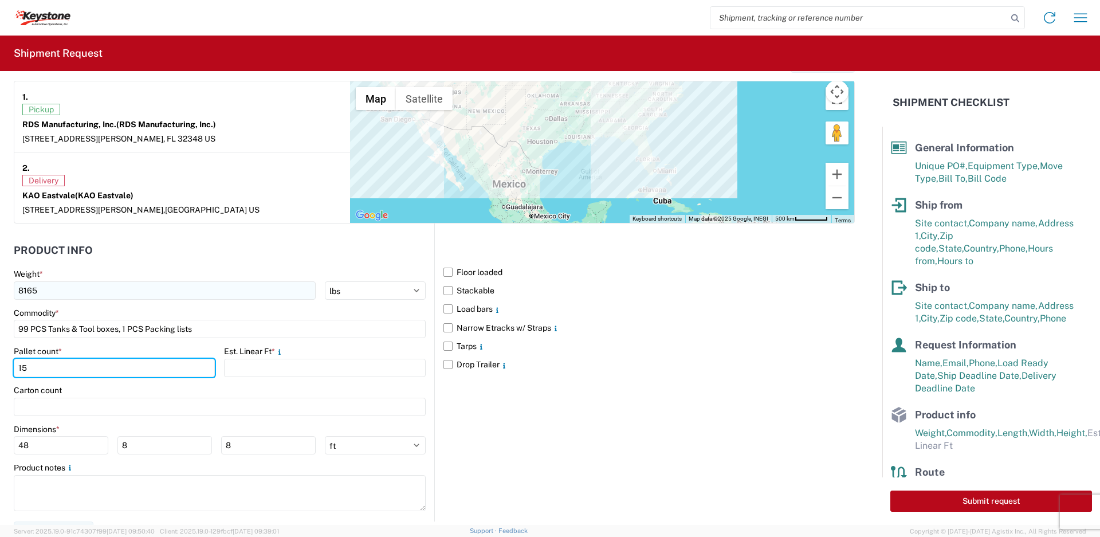
type input "15"
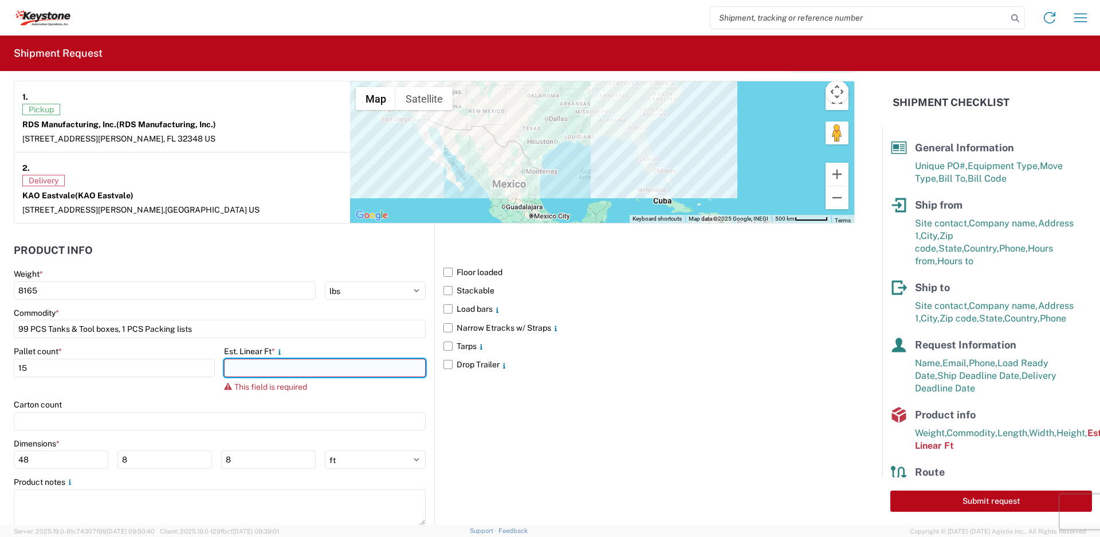
click at [245, 371] on input "number" at bounding box center [324, 368] width 201 height 18
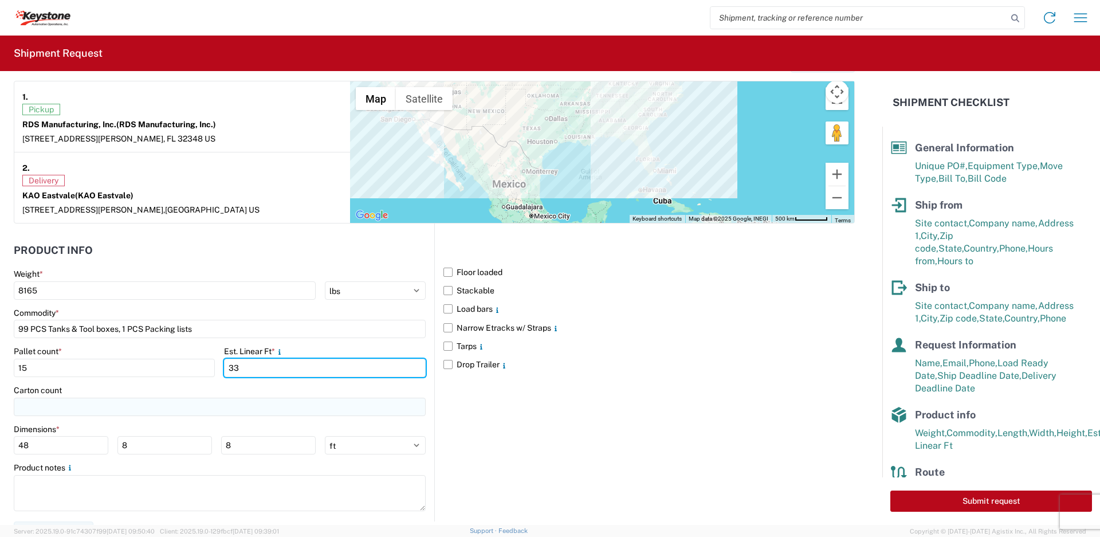
type input "33"
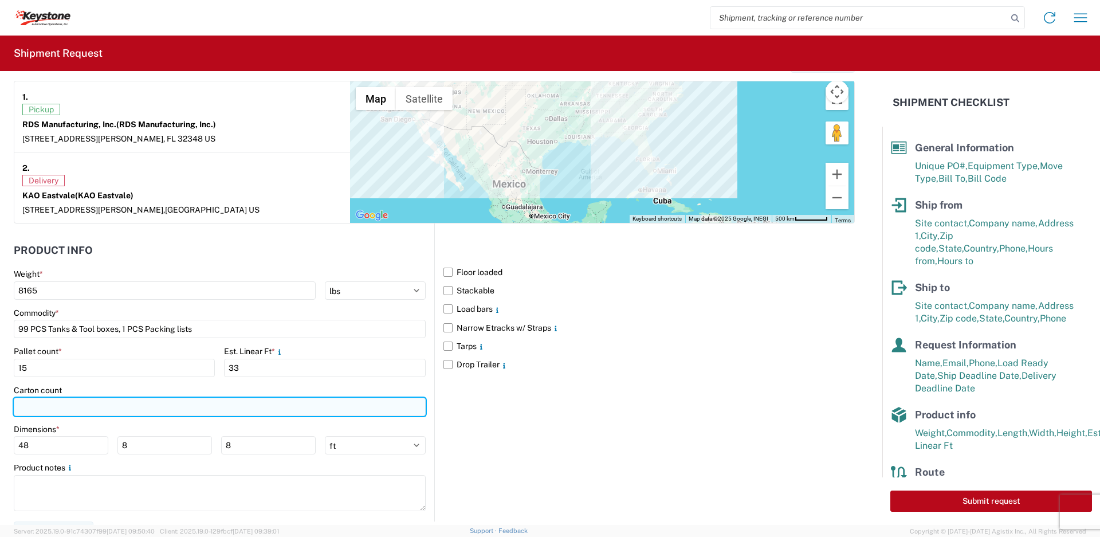
click at [136, 410] on input "number" at bounding box center [220, 407] width 412 height 18
type input "99"
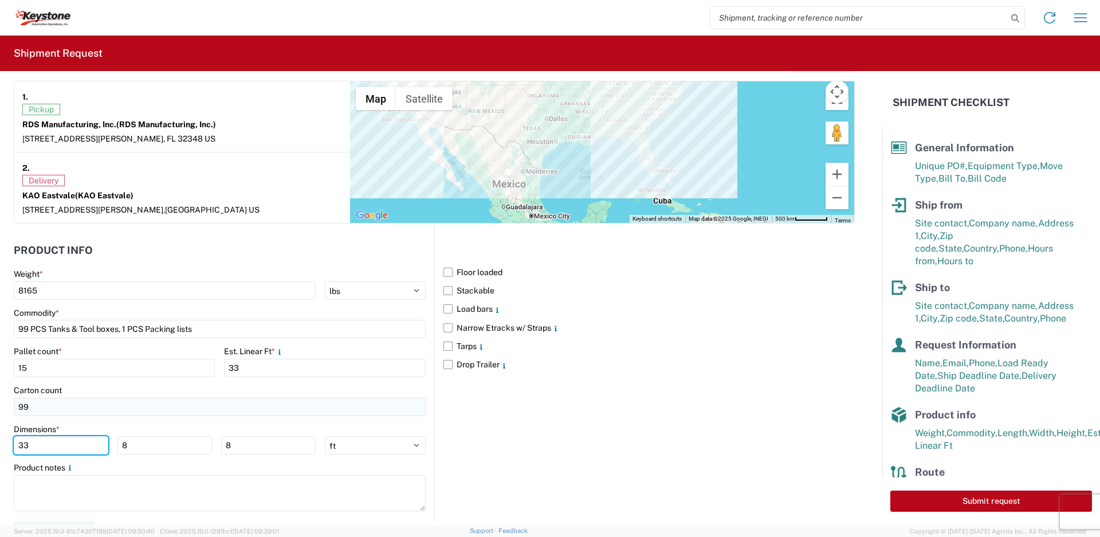
type input "33"
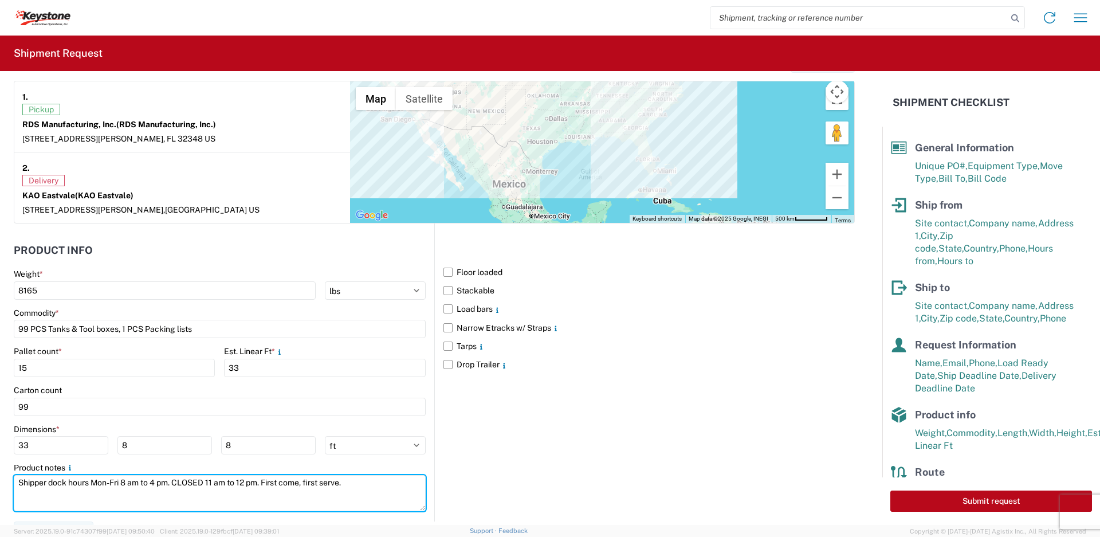
scroll to position [921, 0]
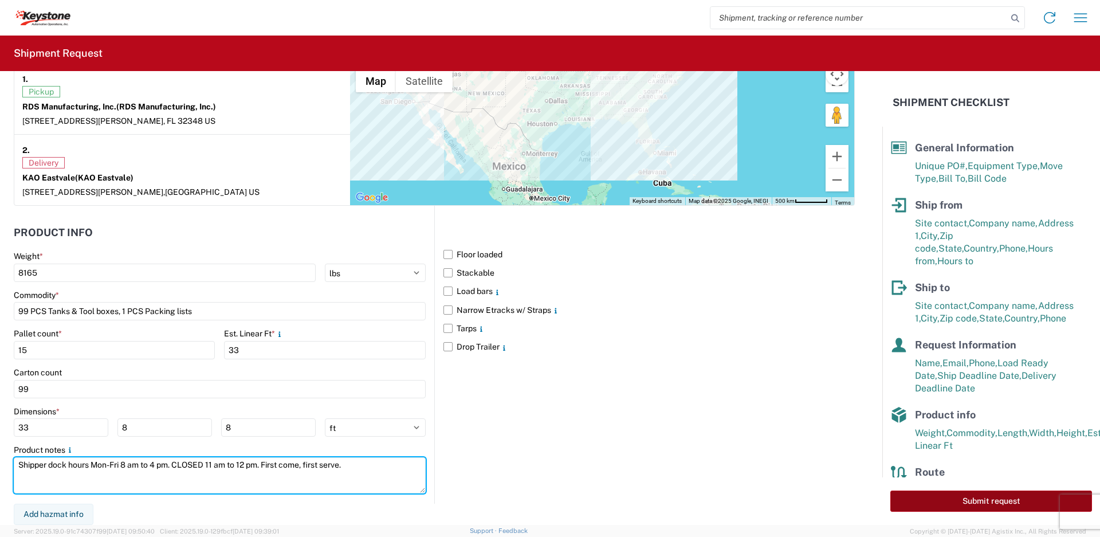
type textarea "Shipper dock hours Mon-Fri 8 am to 4 pm. CLOSED 11 am to 12 pm. First come, fir…"
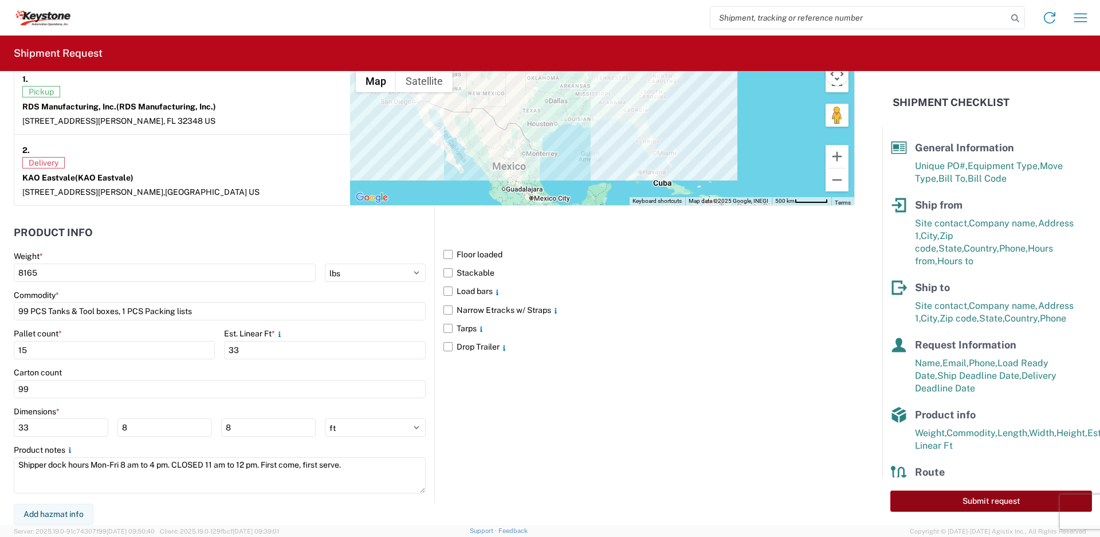
click at [949, 504] on button "Submit request" at bounding box center [991, 500] width 202 height 21
select select "US"
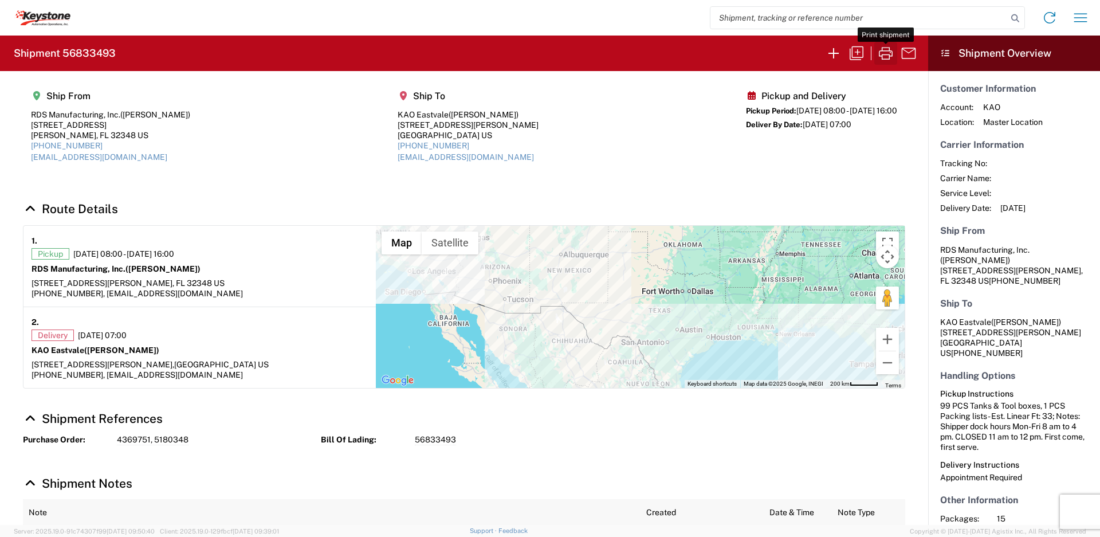
click at [890, 57] on icon "button" at bounding box center [886, 53] width 18 height 18
